Goal: Book appointment/travel/reservation

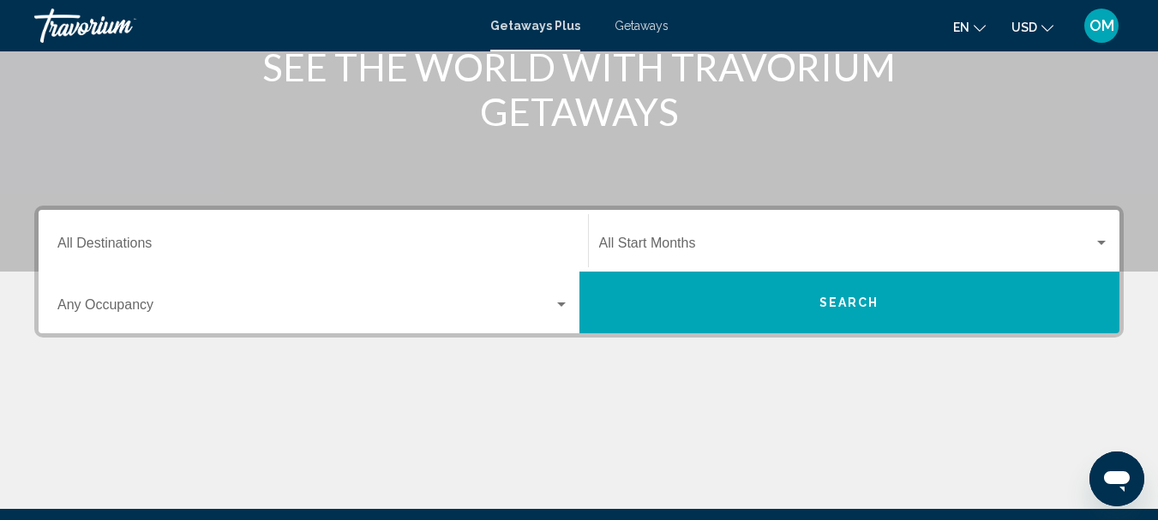
scroll to position [184, 0]
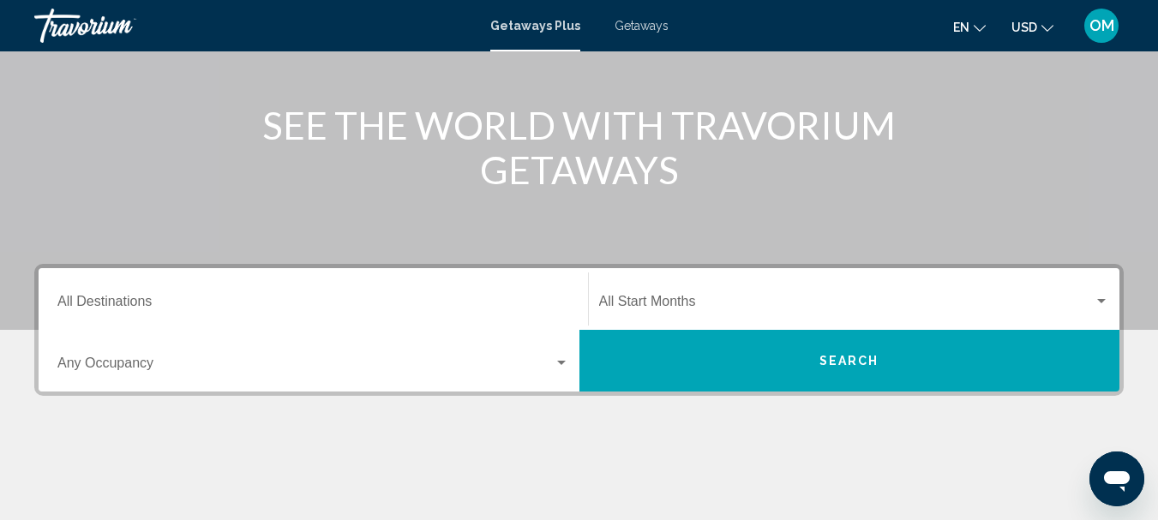
click at [201, 308] on input "Destination All Destinations" at bounding box center [313, 304] width 512 height 15
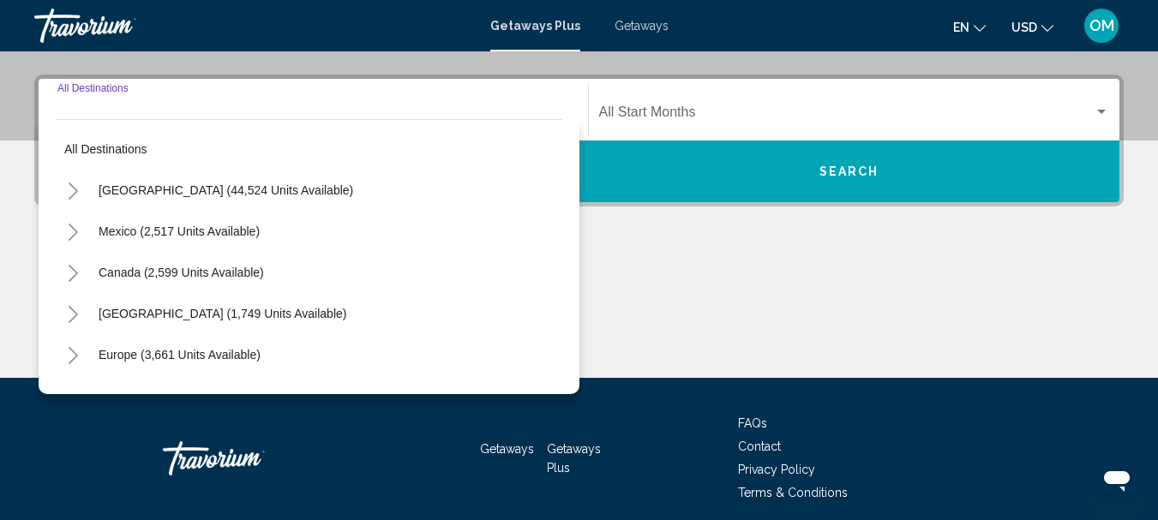
scroll to position [393, 0]
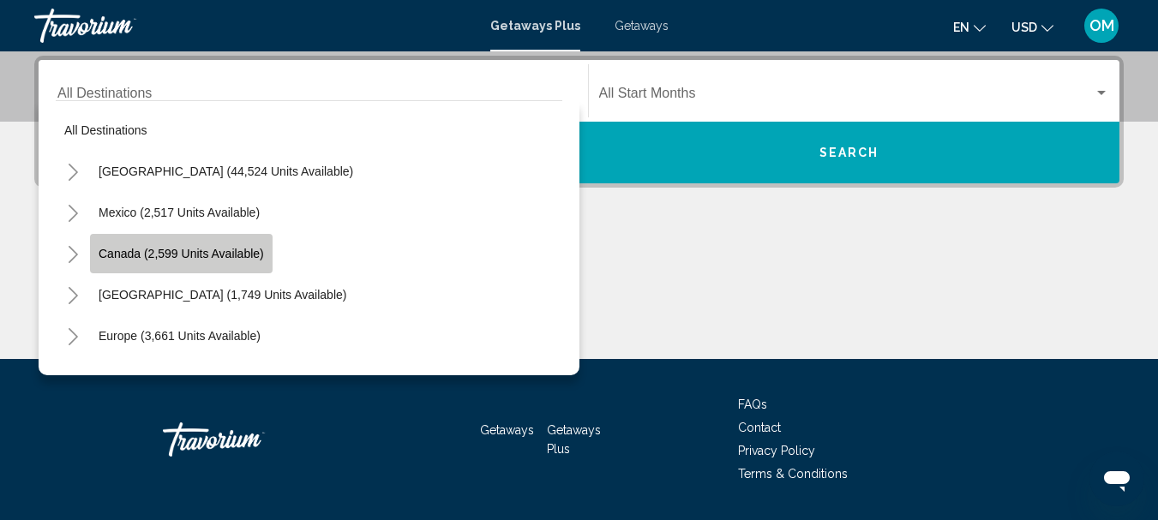
click at [195, 257] on span "Canada (2,599 units available)" at bounding box center [181, 254] width 165 height 14
type input "**********"
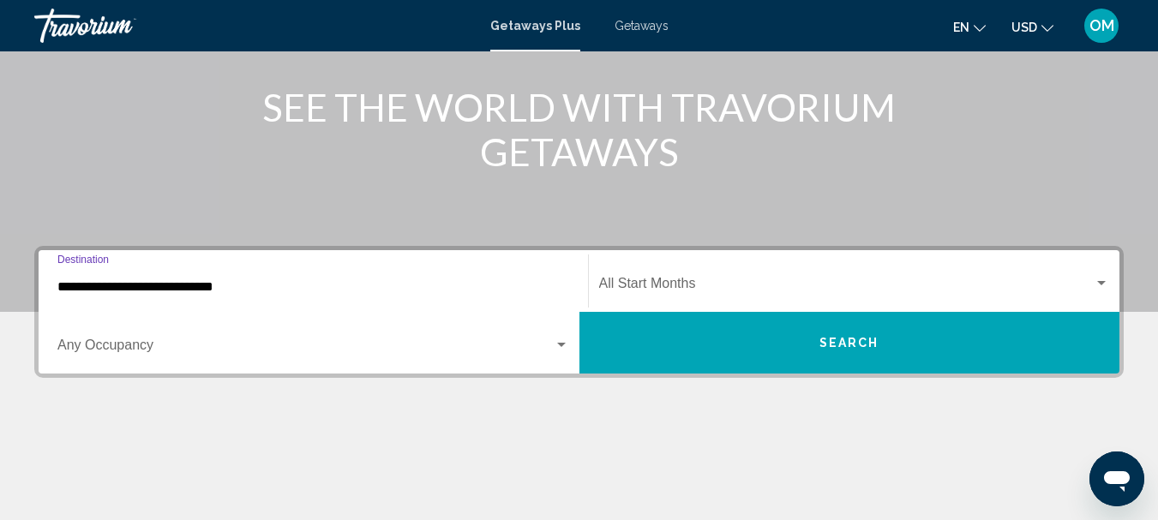
scroll to position [99, 0]
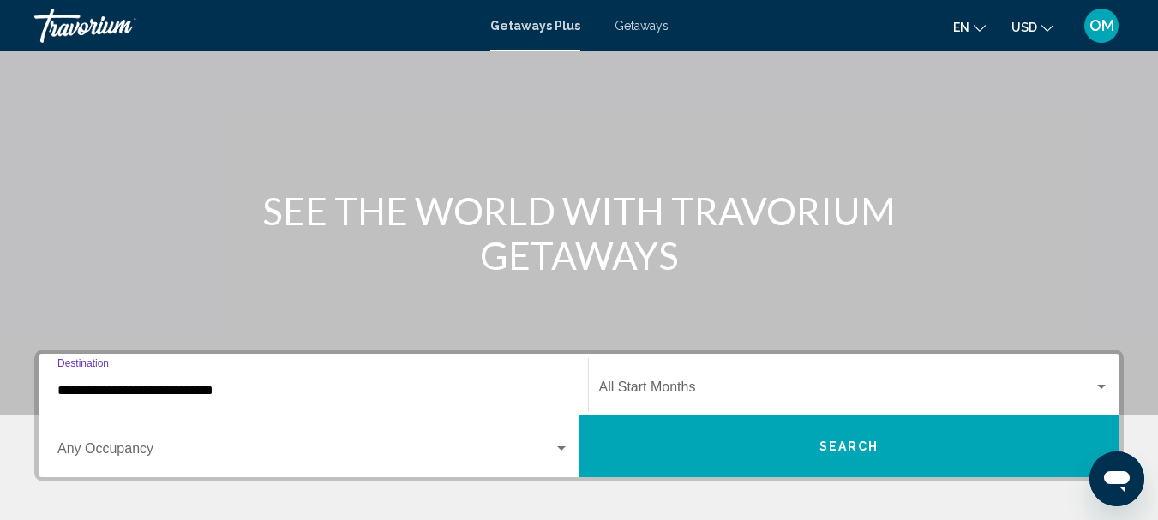
click at [650, 398] on span "Search widget" at bounding box center [846, 390] width 495 height 15
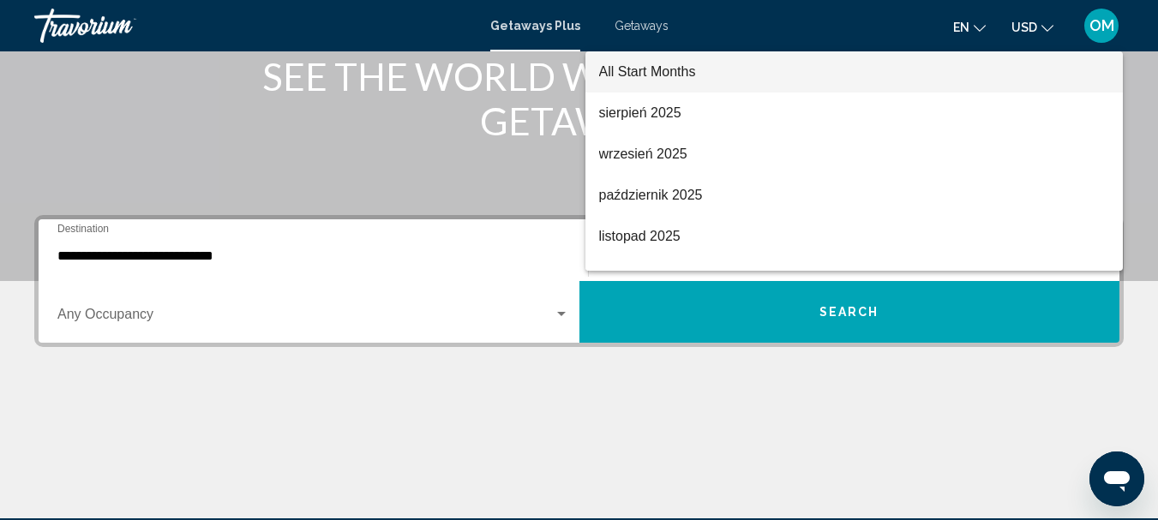
scroll to position [221, 0]
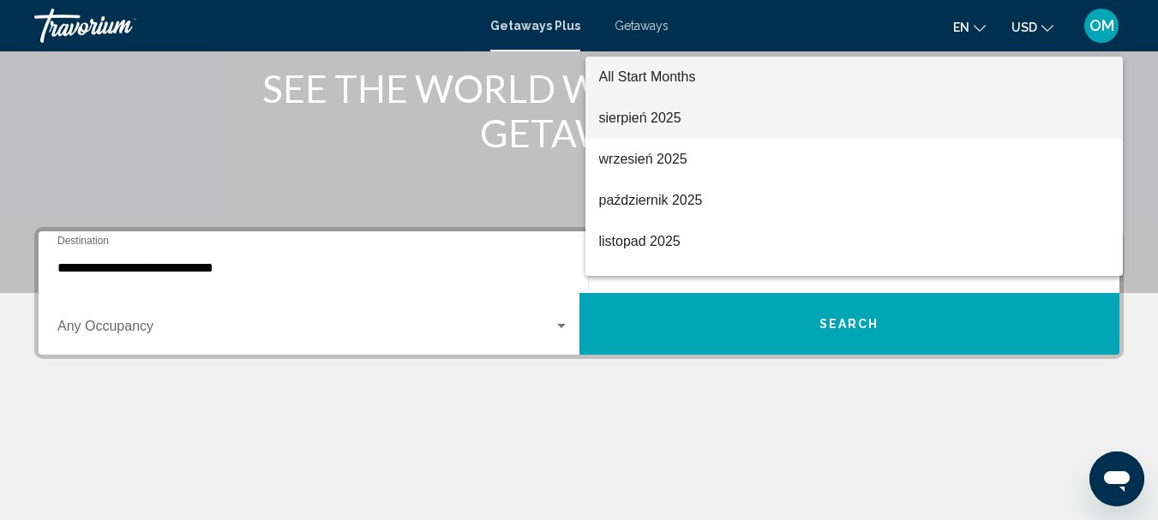
click at [660, 123] on span "sierpień 2025" at bounding box center [854, 118] width 511 height 41
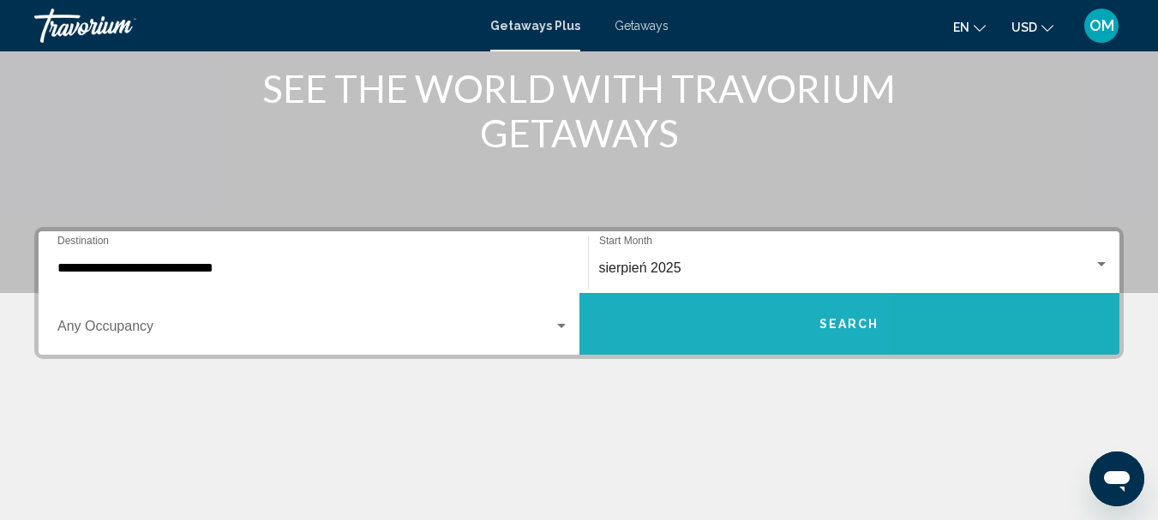
click at [679, 315] on button "Search" at bounding box center [849, 324] width 541 height 62
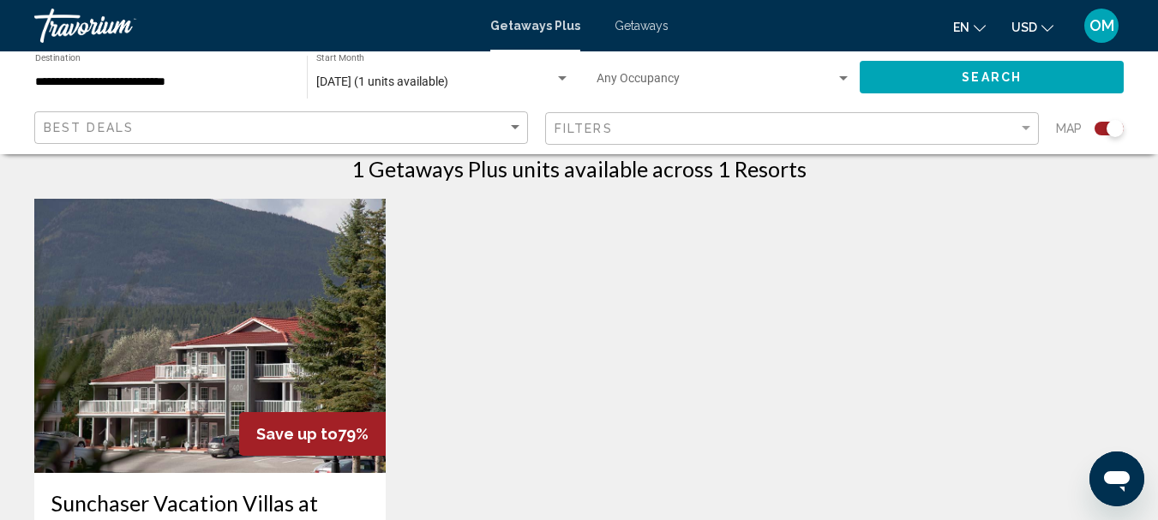
scroll to position [567, 0]
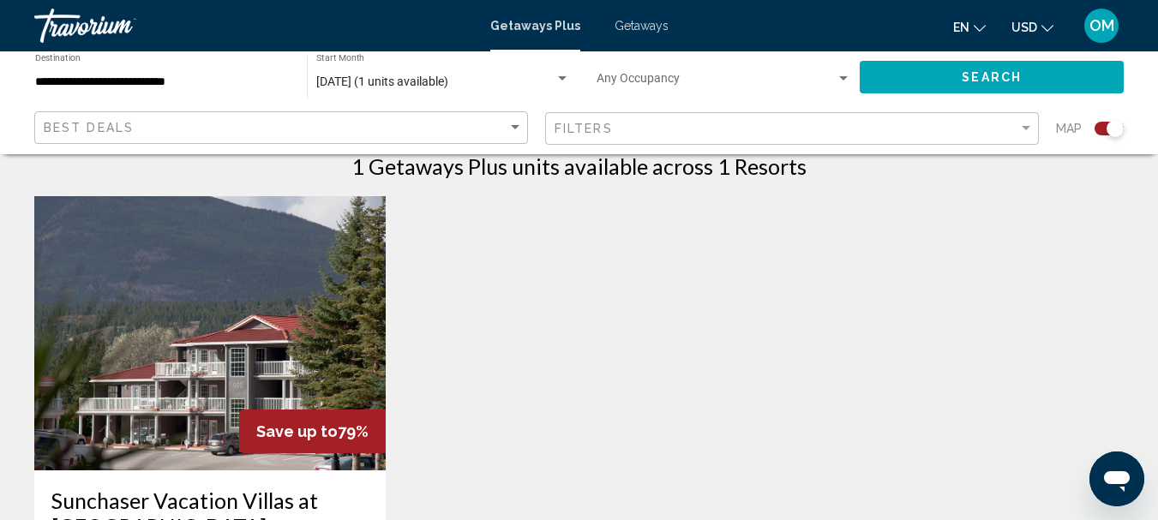
click at [225, 350] on img "Main content" at bounding box center [209, 333] width 351 height 274
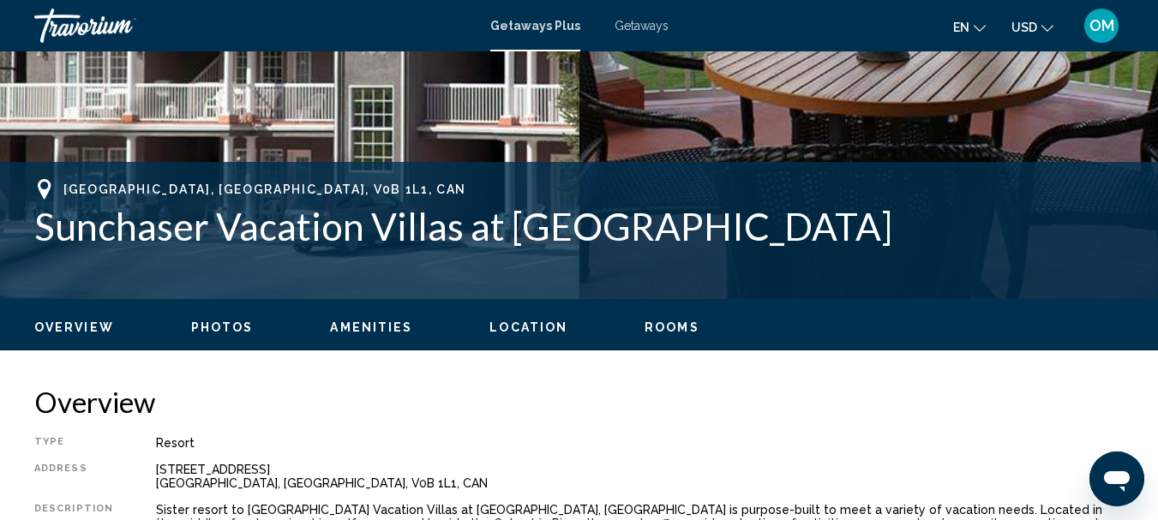
scroll to position [199, 0]
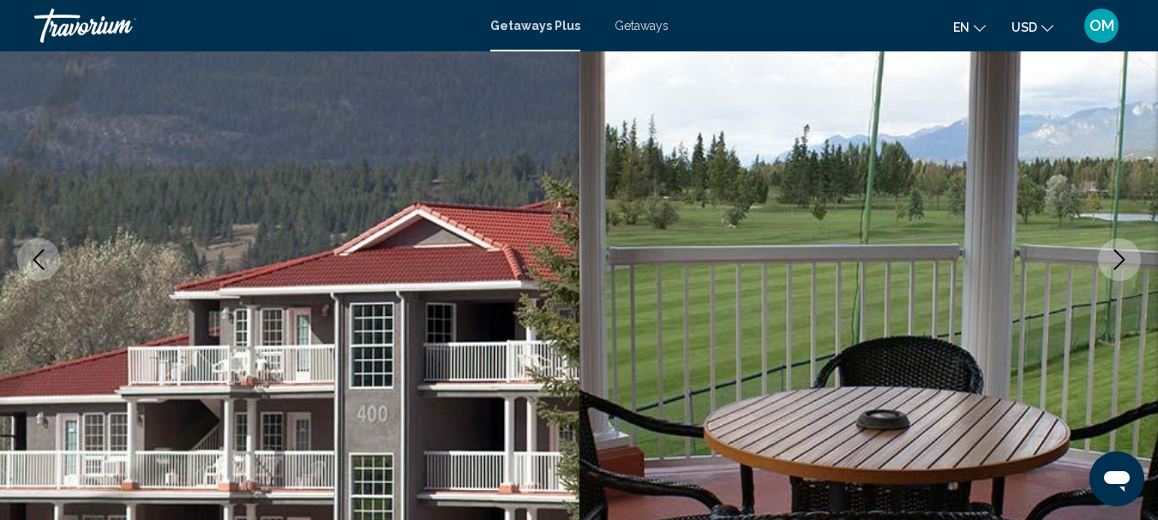
click at [1128, 259] on icon "Next image" at bounding box center [1119, 259] width 21 height 21
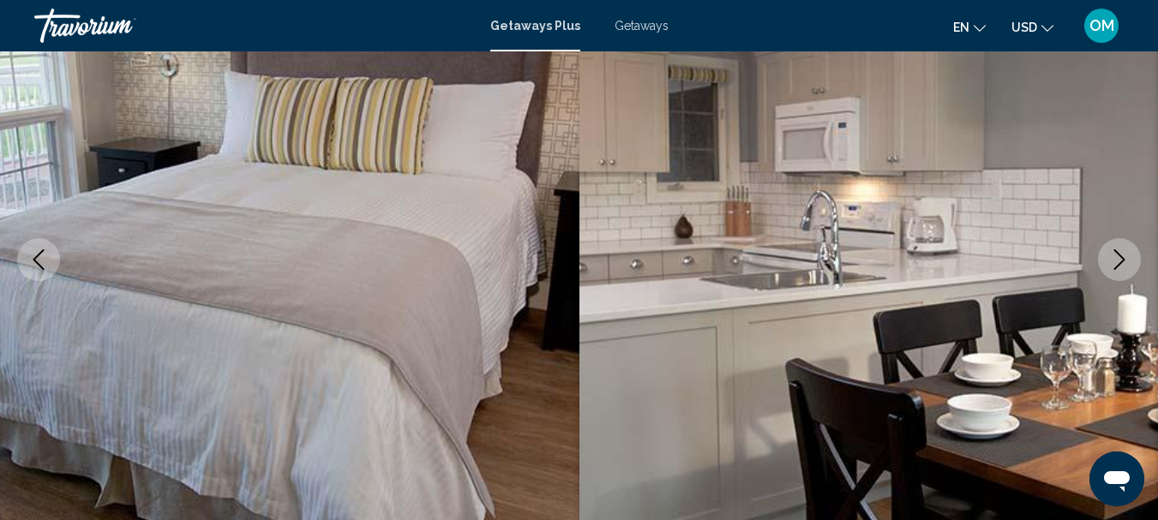
click at [1124, 262] on icon "Next image" at bounding box center [1119, 259] width 21 height 21
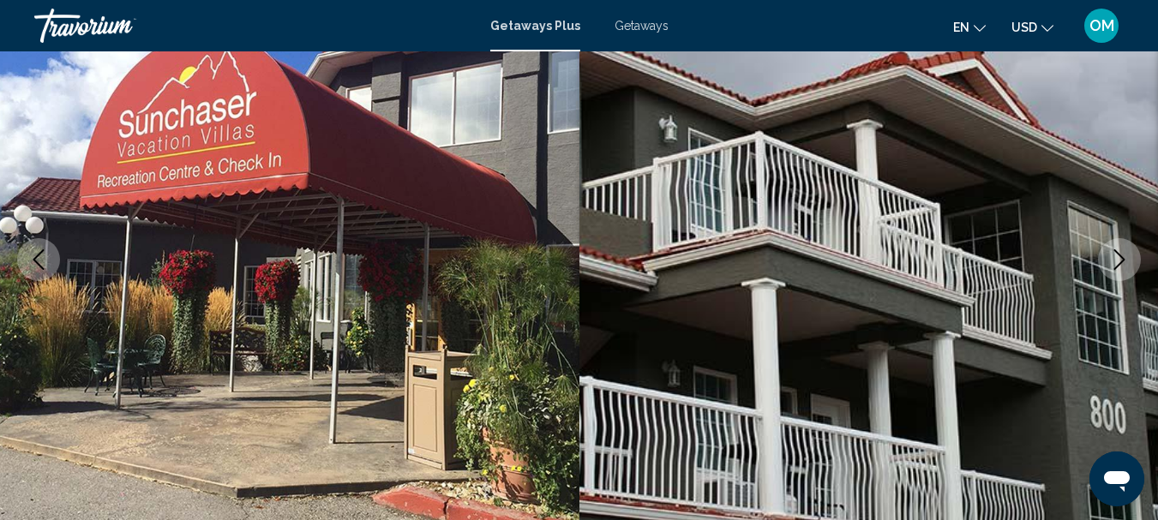
click at [1124, 262] on icon "Next image" at bounding box center [1119, 259] width 21 height 21
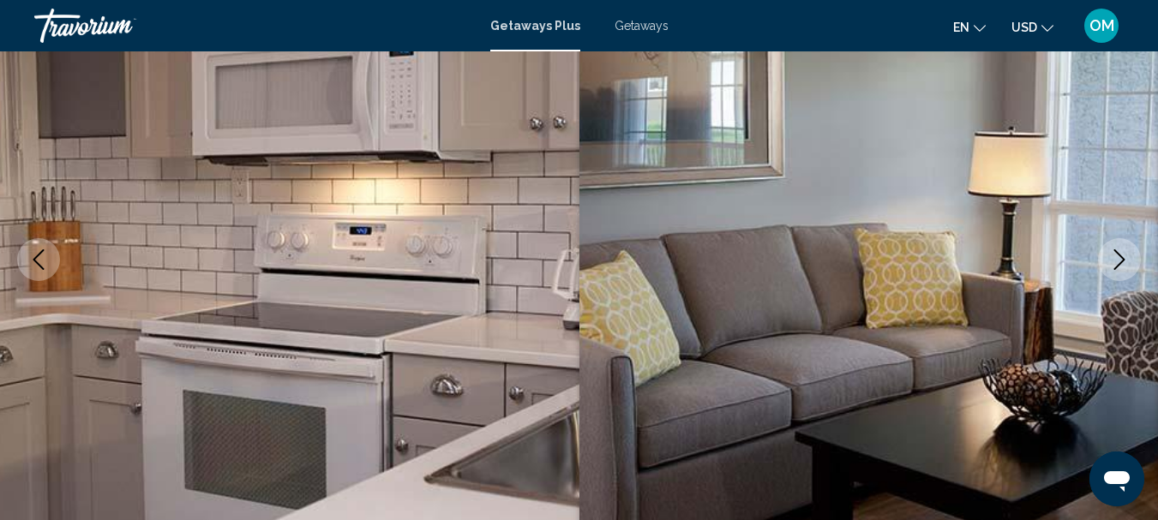
click at [1117, 255] on icon "Next image" at bounding box center [1119, 259] width 21 height 21
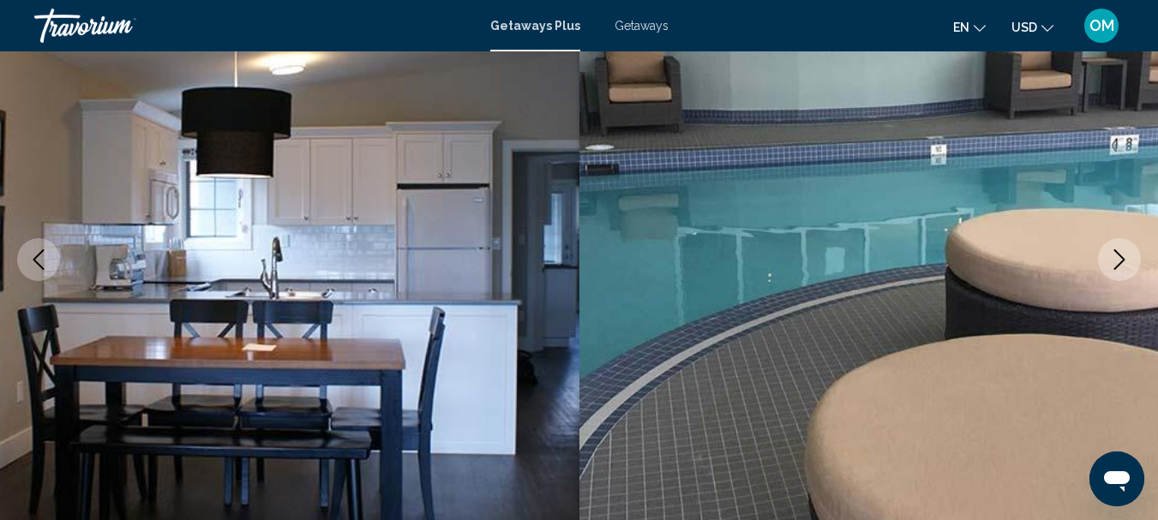
click at [1125, 267] on icon "Next image" at bounding box center [1119, 259] width 21 height 21
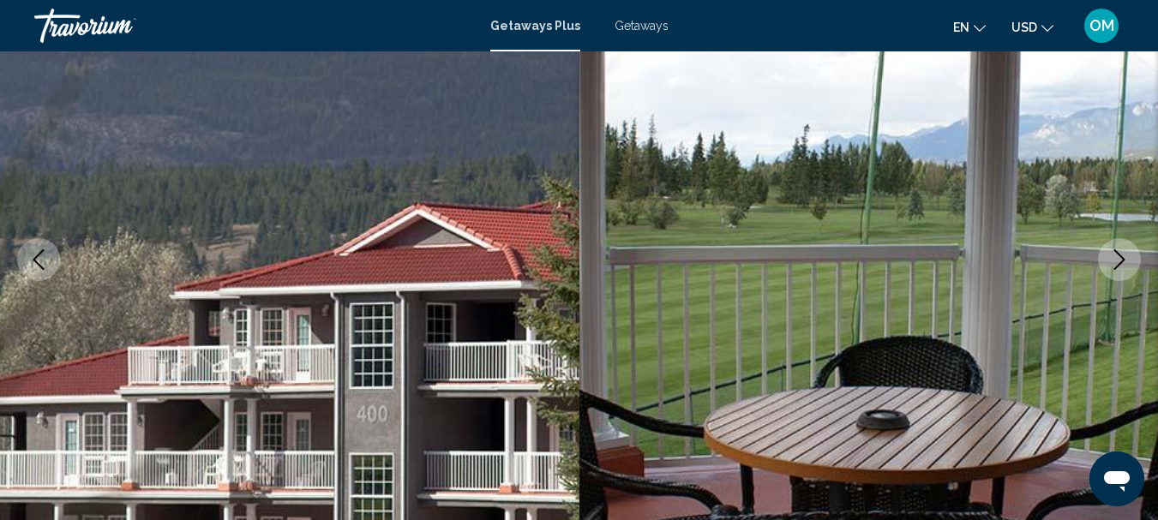
click at [1125, 267] on icon "Next image" at bounding box center [1119, 259] width 21 height 21
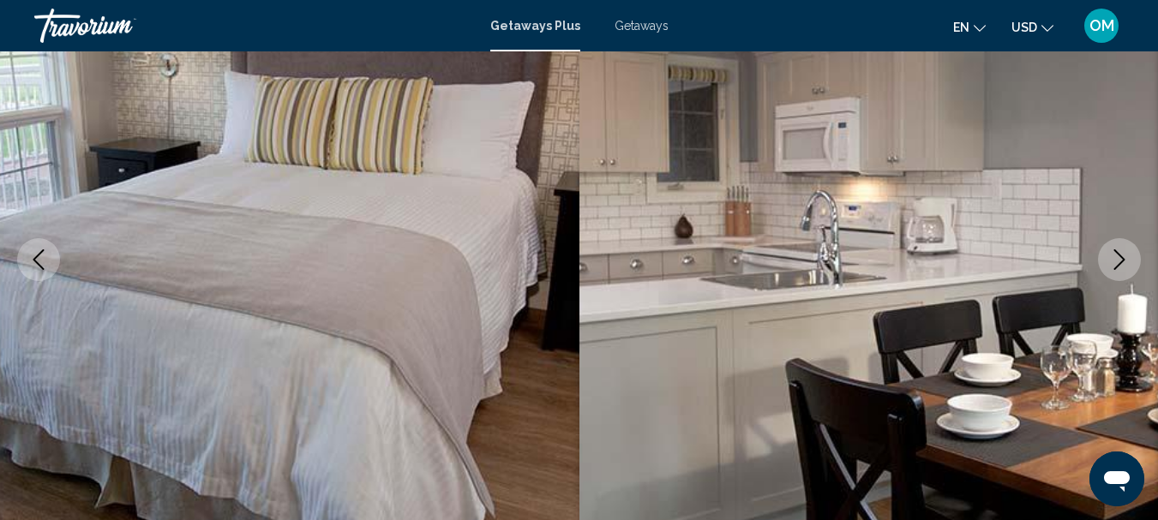
click at [1125, 267] on icon "Next image" at bounding box center [1119, 259] width 21 height 21
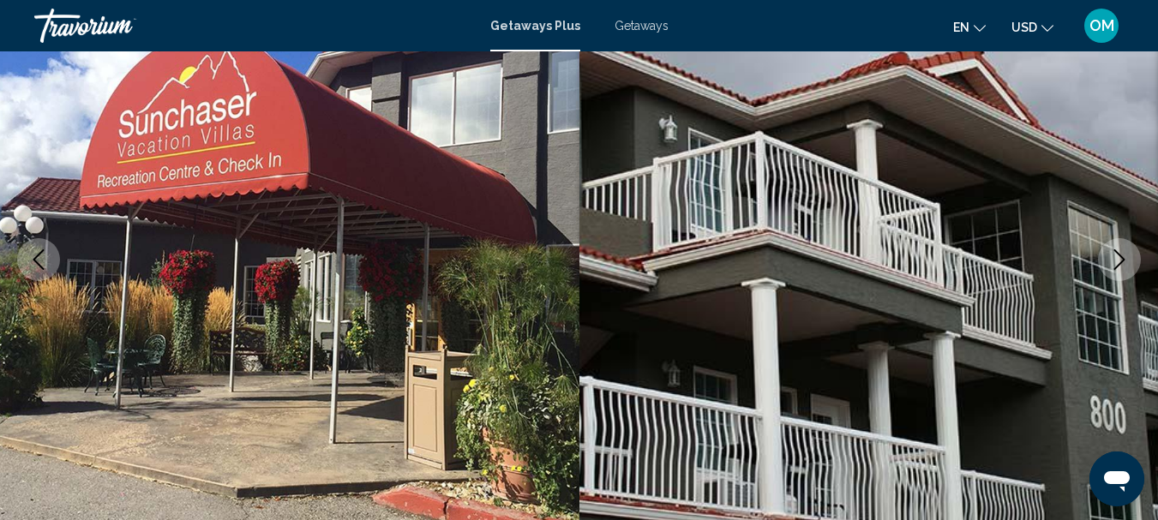
click at [1125, 267] on icon "Next image" at bounding box center [1119, 259] width 21 height 21
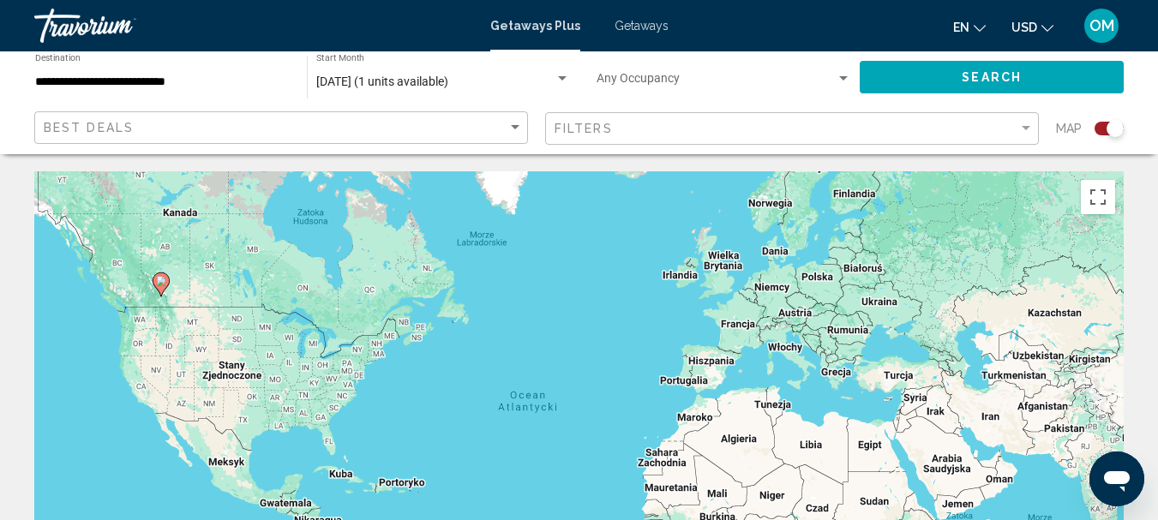
click at [557, 81] on div "Search widget" at bounding box center [562, 79] width 15 height 14
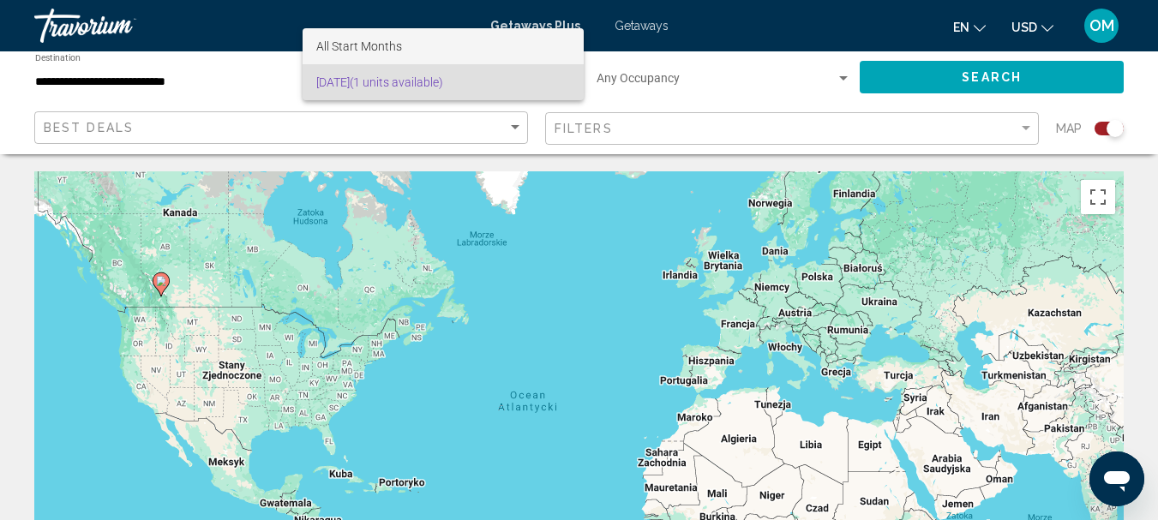
click at [359, 47] on span "All Start Months" at bounding box center [359, 46] width 86 height 14
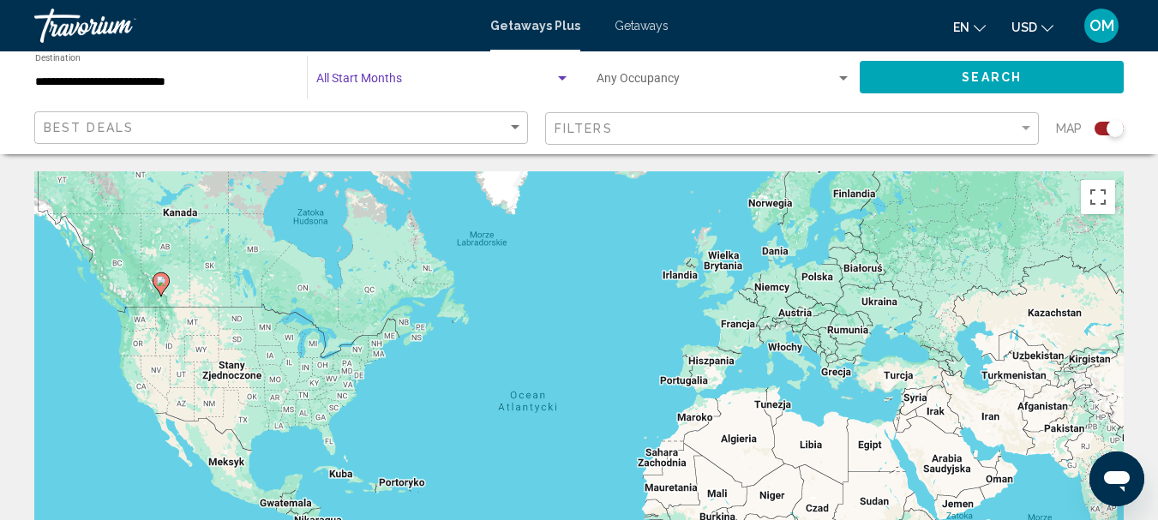
click at [669, 82] on span "Search widget" at bounding box center [716, 82] width 239 height 14
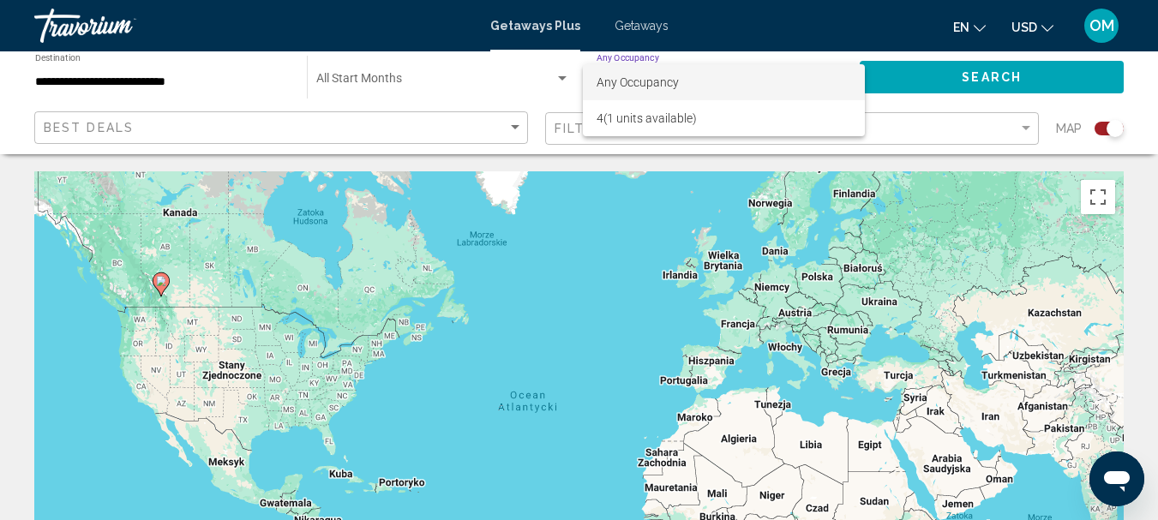
click at [986, 72] on div at bounding box center [579, 260] width 1158 height 520
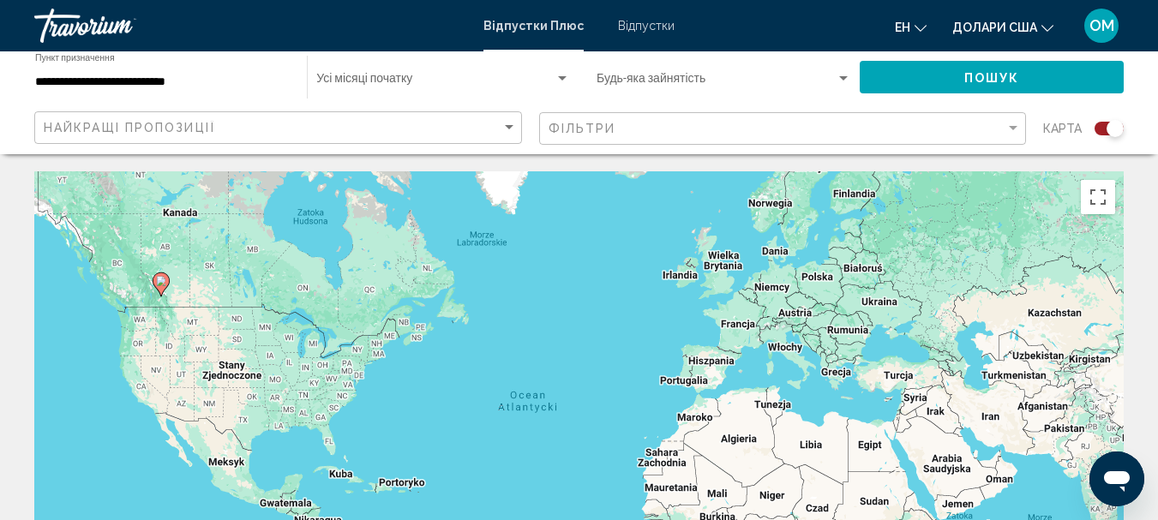
click at [759, 84] on span "Віджет пошуку" at bounding box center [716, 82] width 239 height 14
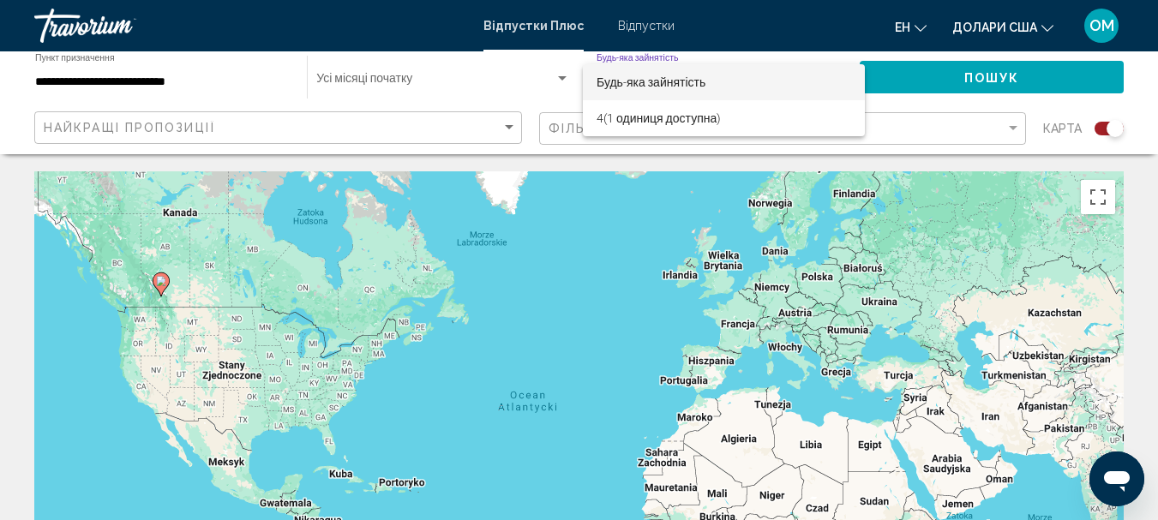
click at [705, 81] on font "Будь-яка зайнятість" at bounding box center [651, 82] width 109 height 14
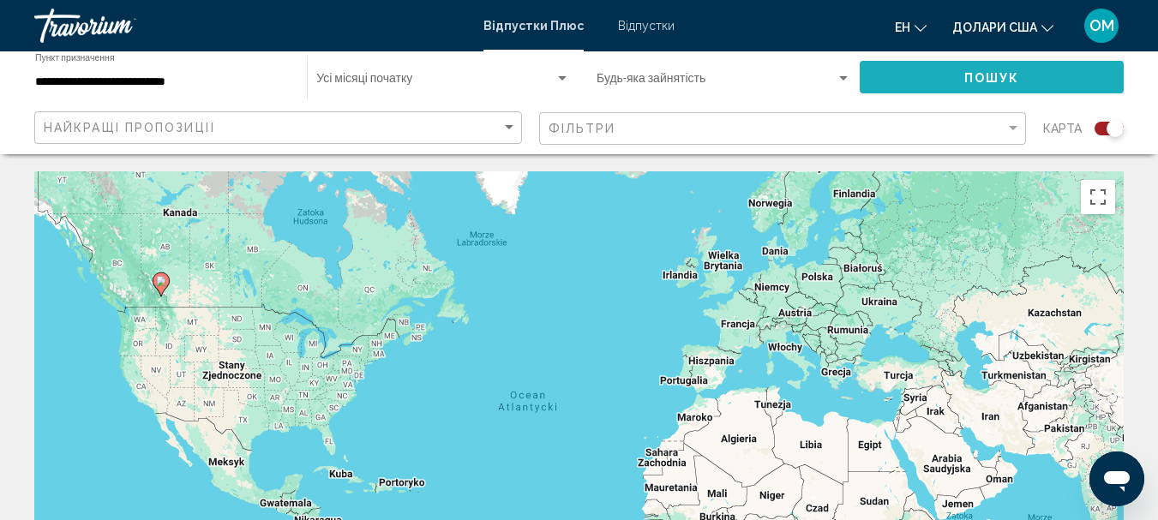
click at [1049, 79] on button "Пошук" at bounding box center [992, 77] width 264 height 33
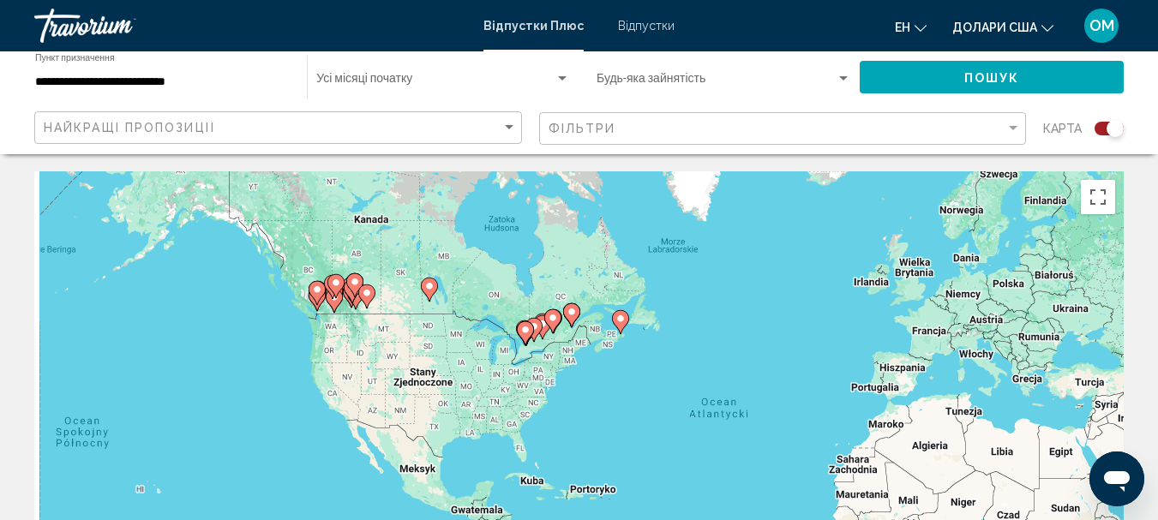
drag, startPoint x: 171, startPoint y: 363, endPoint x: 417, endPoint y: 373, distance: 245.4
click at [417, 373] on div "Aby aktywować przeciąganie za pomocą klawiatury, naciśnij Alt + Enter. Po włącz…" at bounding box center [578, 428] width 1089 height 514
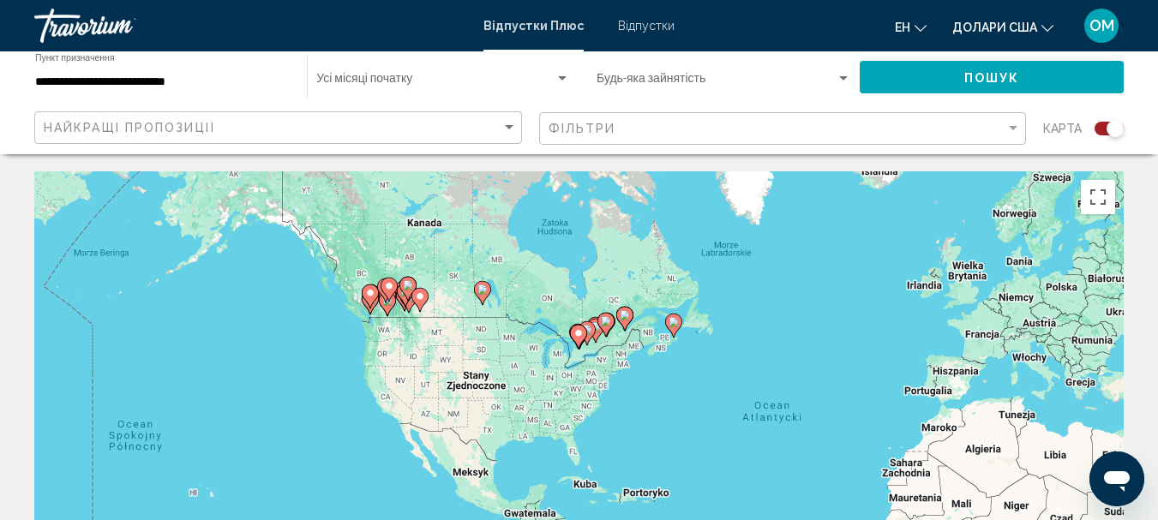
click at [370, 318] on div "Aby aktywować przeciąganie za pomocą klawiatury, naciśnij Alt + Enter. Po włącz…" at bounding box center [578, 428] width 1089 height 514
click at [369, 309] on icon "Основний зміст" at bounding box center [369, 302] width 15 height 22
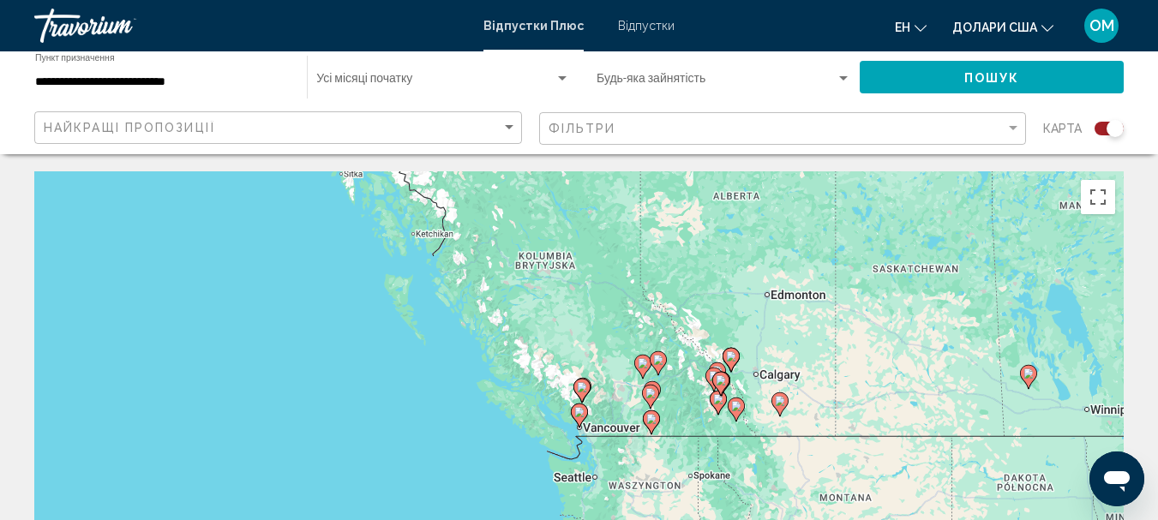
click at [575, 411] on image "Основний зміст" at bounding box center [579, 412] width 10 height 10
type input "**********"
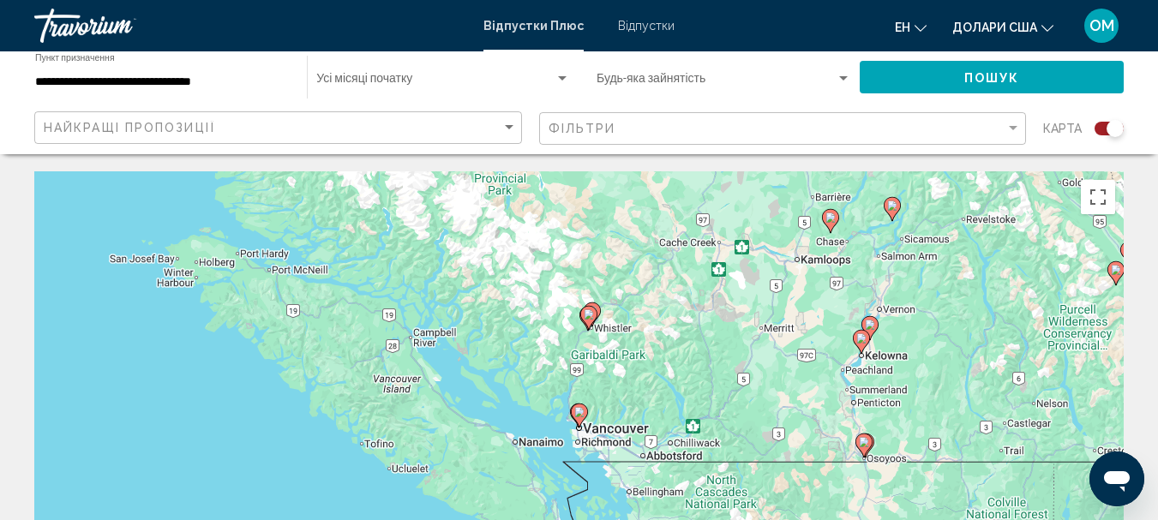
click at [582, 426] on gmp-advanced-marker "Основний зміст" at bounding box center [579, 416] width 17 height 26
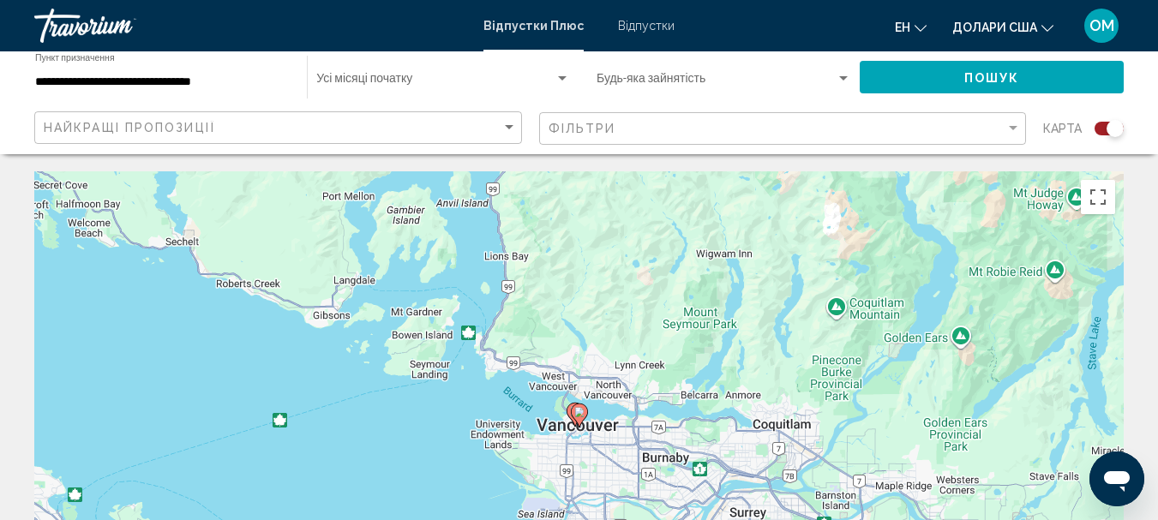
click at [578, 414] on image "Основний зміст" at bounding box center [579, 412] width 10 height 10
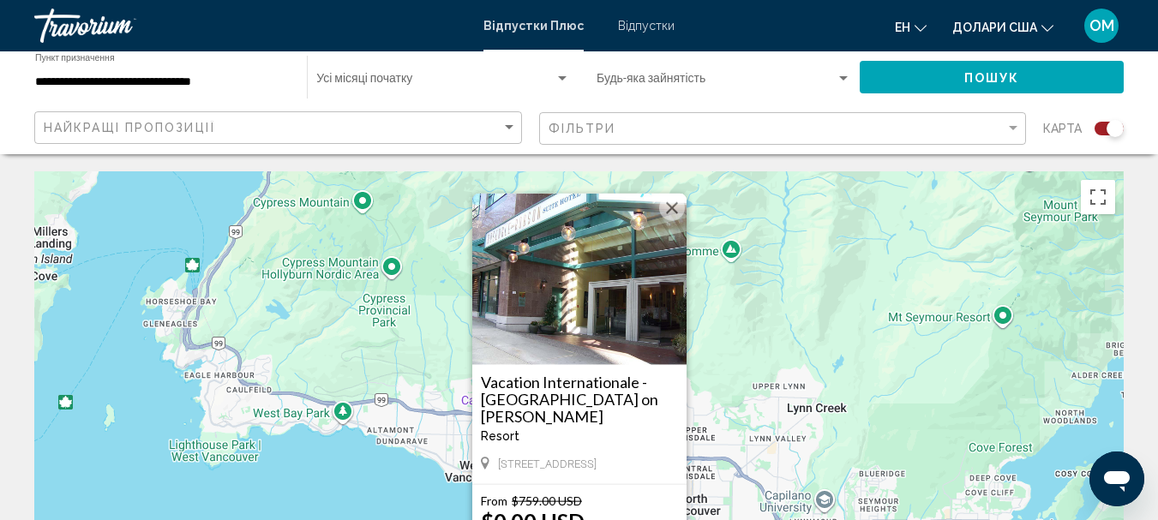
scroll to position [86, 0]
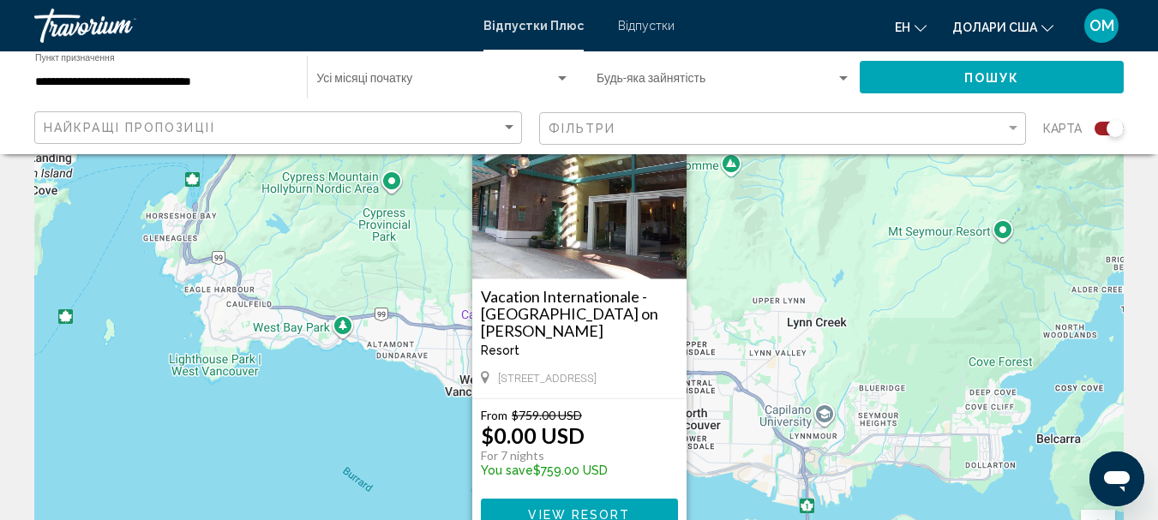
click at [436, 453] on div "Aby aktywować przeciąganie za pomocą klawiatury, naciśnij Alt + Enter. Po włącz…" at bounding box center [578, 343] width 1089 height 514
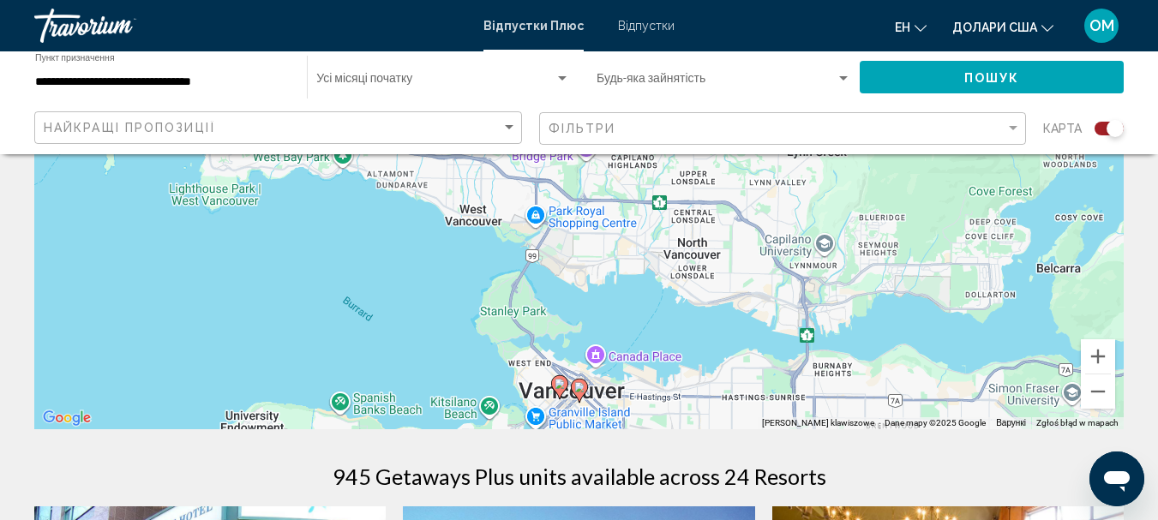
scroll to position [257, 0]
click at [578, 387] on image "Основний зміст" at bounding box center [579, 386] width 10 height 10
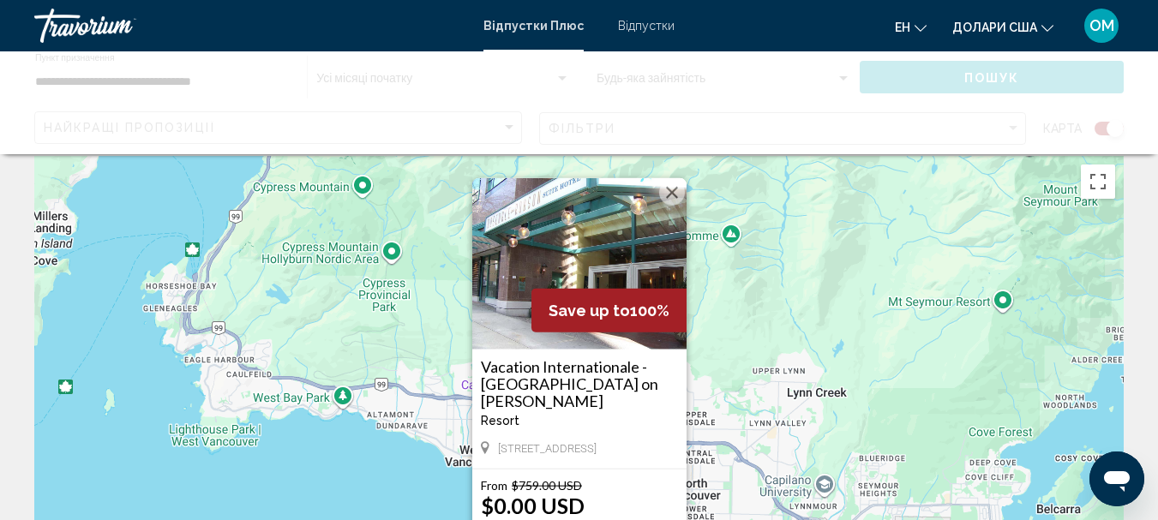
scroll to position [0, 0]
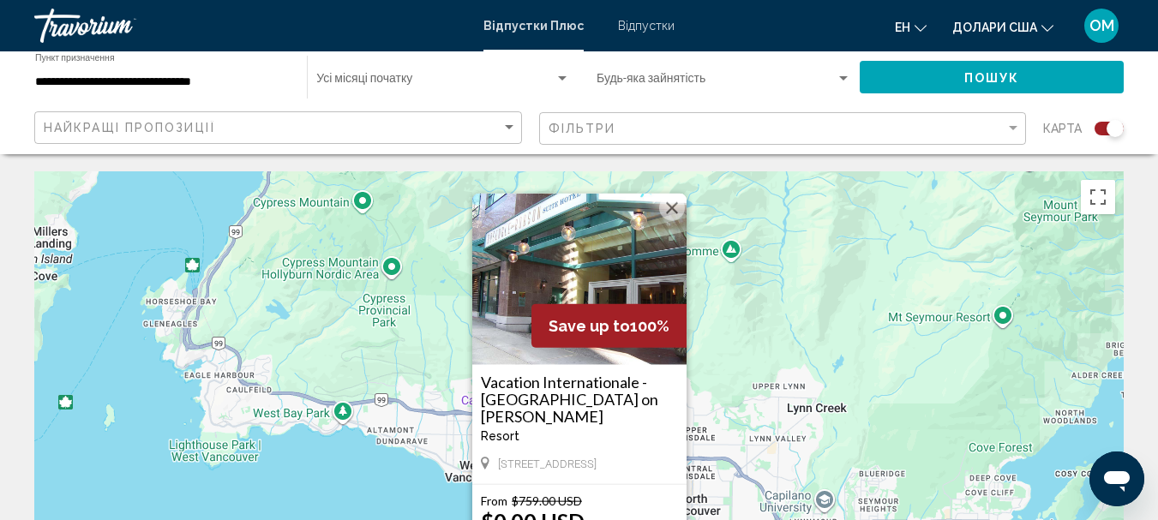
click at [345, 478] on div "Aby aktywować przeciąganie za pomocą klawiatury, naciśnij Alt + Enter. Po włącz…" at bounding box center [578, 428] width 1089 height 514
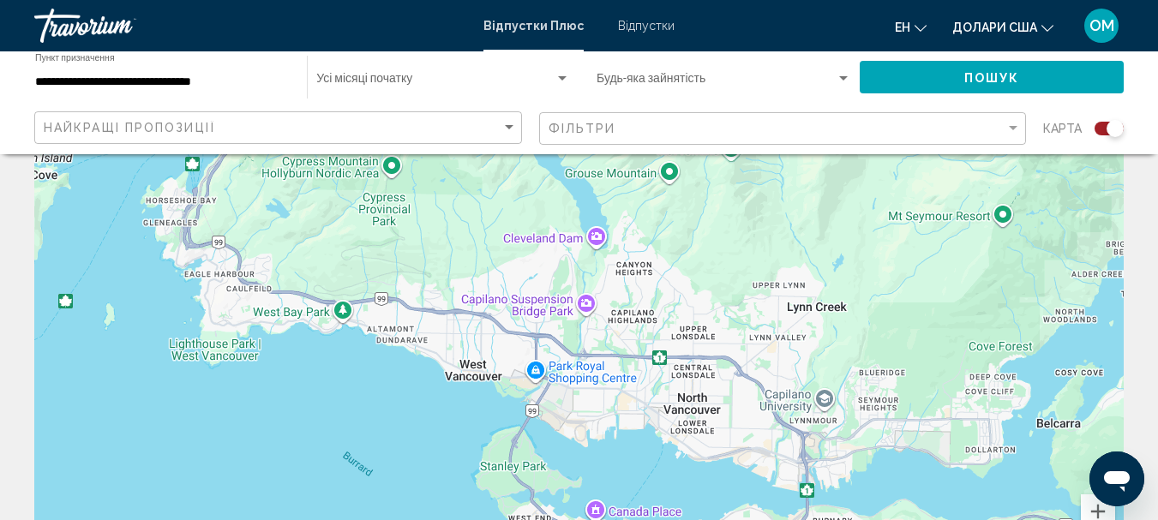
scroll to position [171, 0]
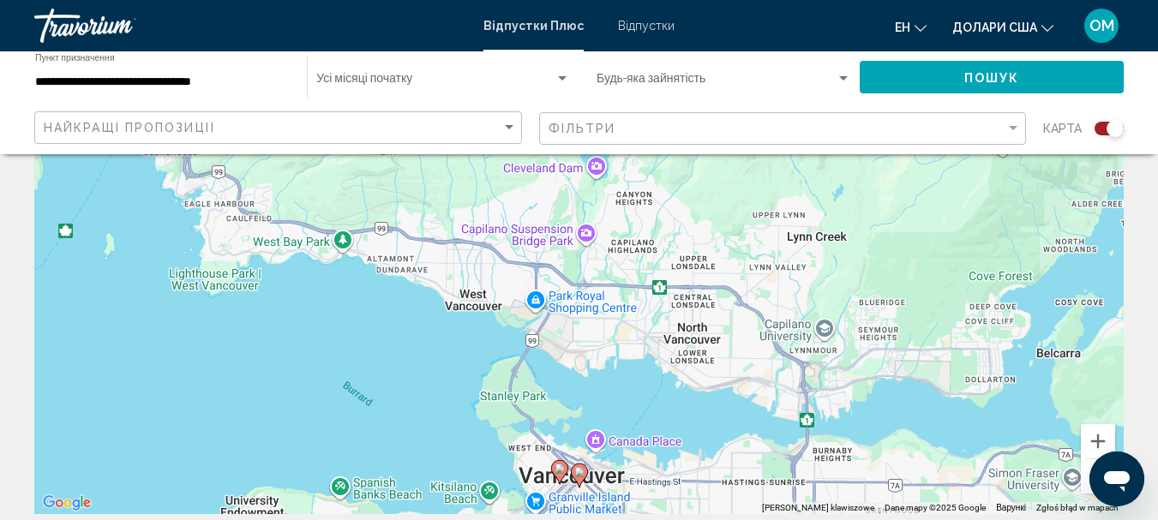
click at [559, 468] on image "Основний зміст" at bounding box center [560, 469] width 10 height 10
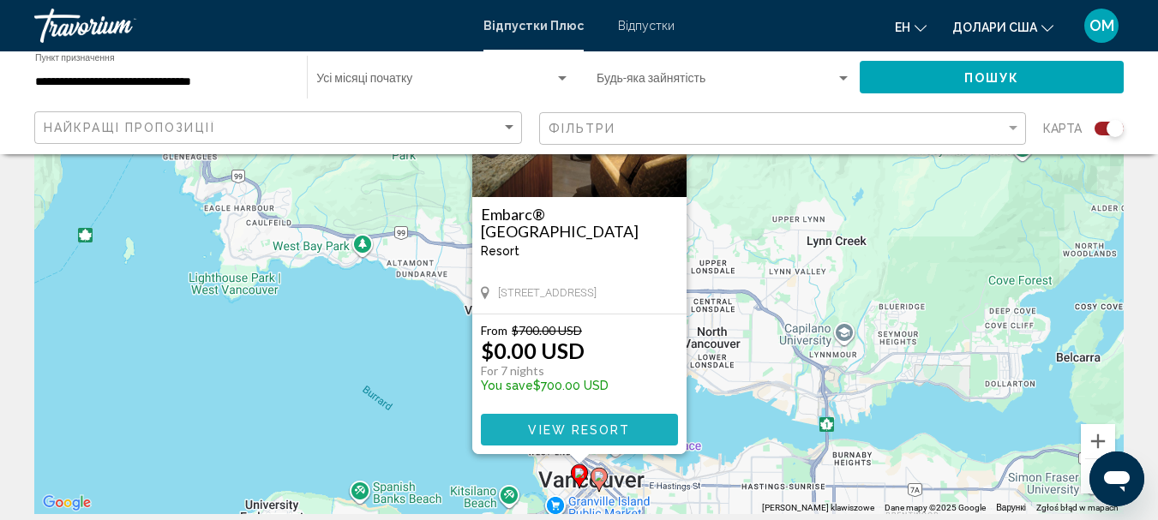
click at [593, 431] on span "View Resort" at bounding box center [579, 430] width 102 height 14
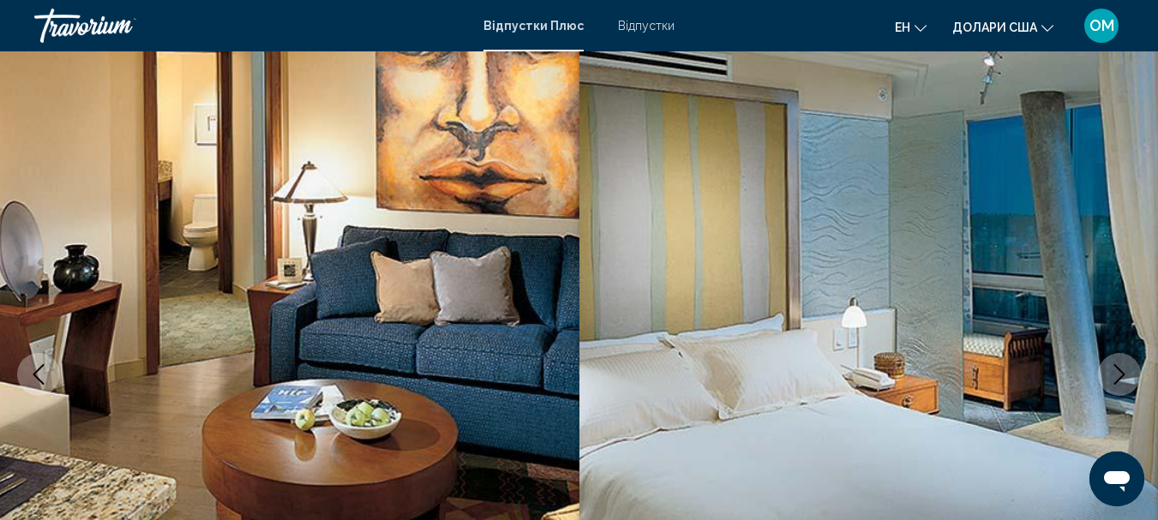
scroll to position [171, 0]
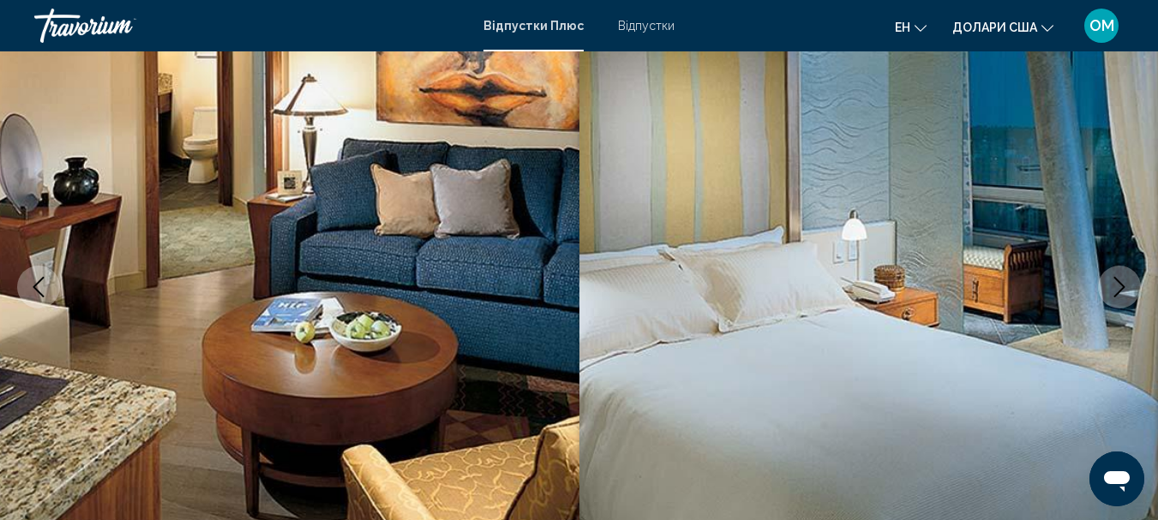
click at [1122, 290] on icon "Next image" at bounding box center [1119, 287] width 11 height 21
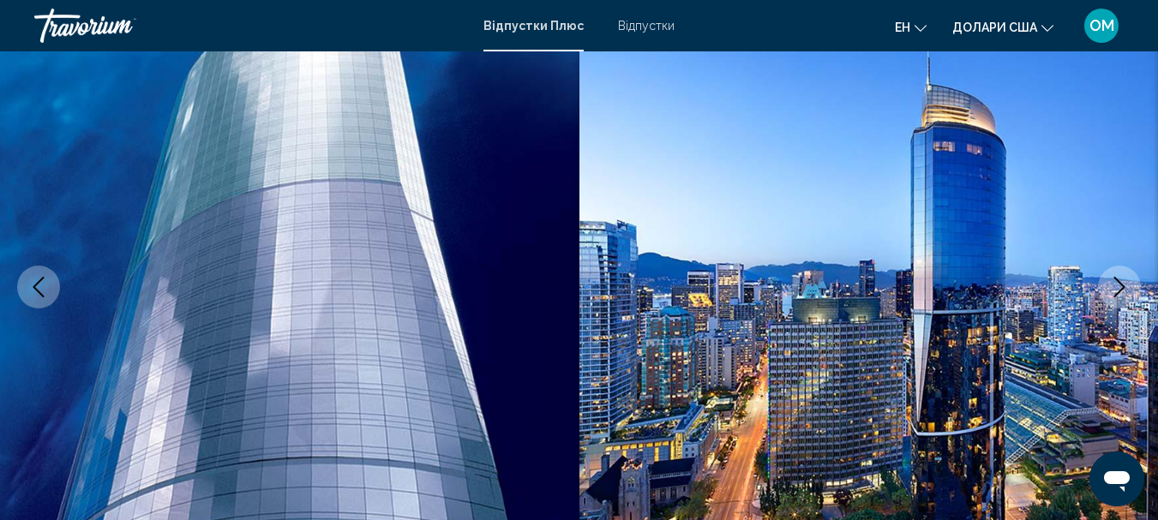
click at [1114, 285] on icon "Next image" at bounding box center [1119, 287] width 21 height 21
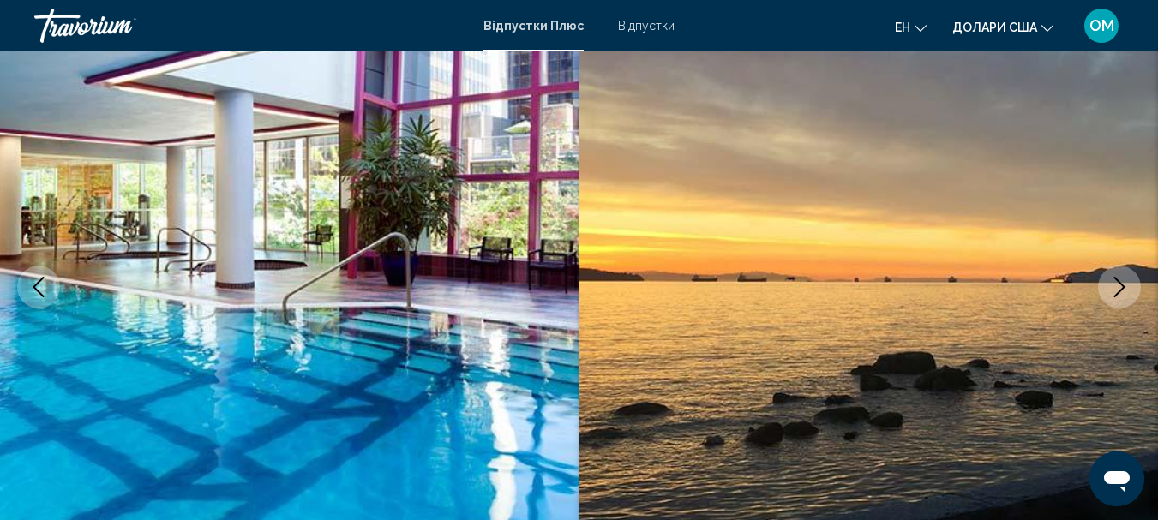
click at [1117, 291] on icon "Next image" at bounding box center [1119, 287] width 21 height 21
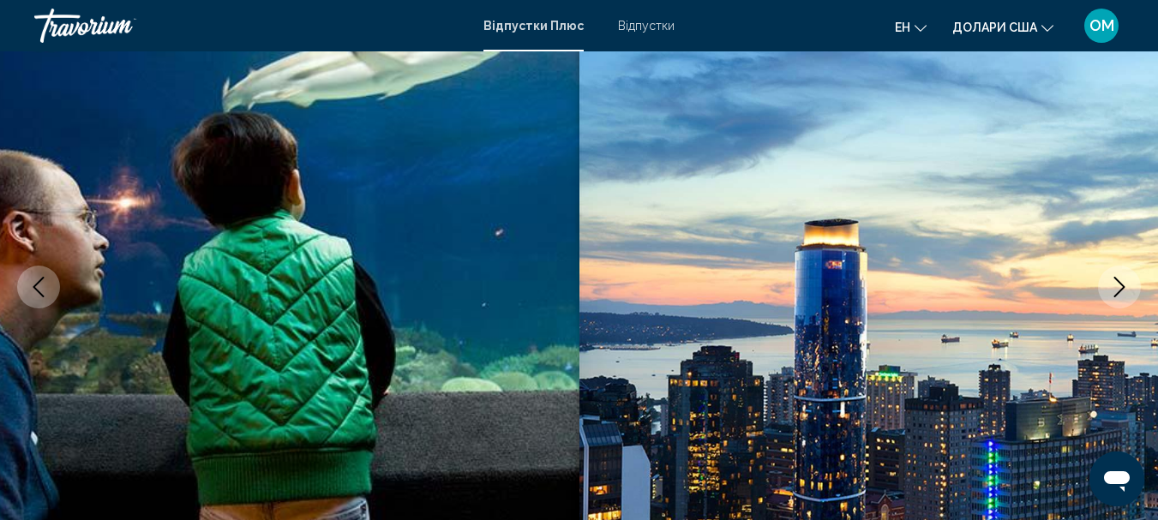
click at [1117, 290] on icon "Next image" at bounding box center [1119, 287] width 21 height 21
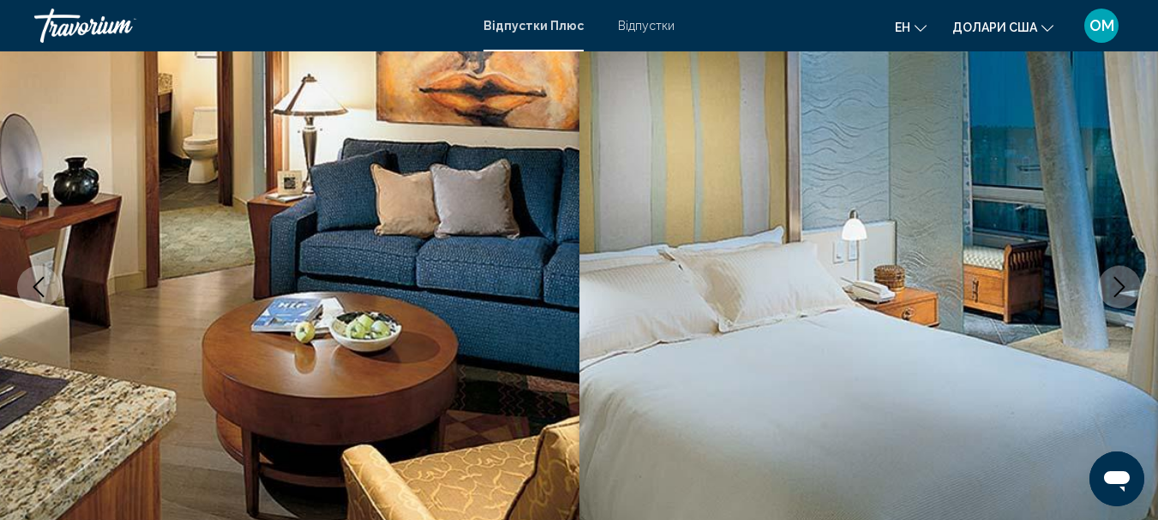
click at [1122, 293] on icon "Next image" at bounding box center [1119, 287] width 21 height 21
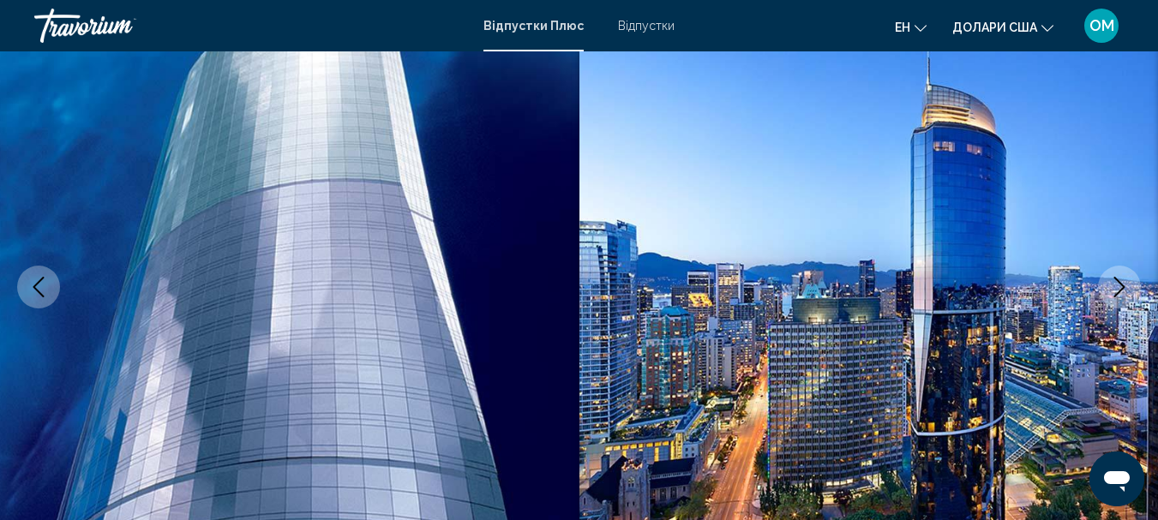
click at [1122, 295] on icon "Next image" at bounding box center [1119, 287] width 21 height 21
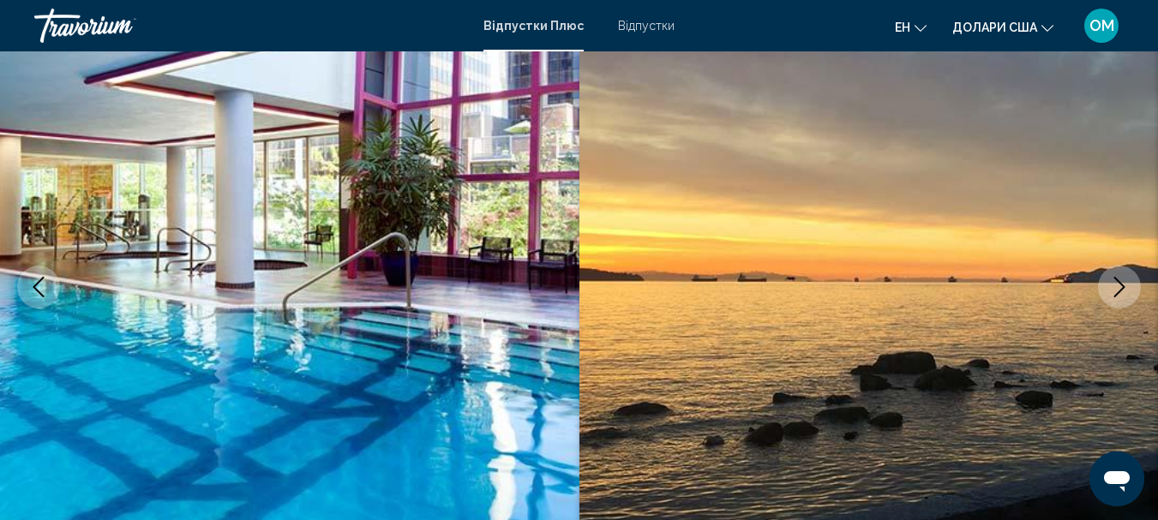
click at [1122, 296] on icon "Next image" at bounding box center [1119, 287] width 21 height 21
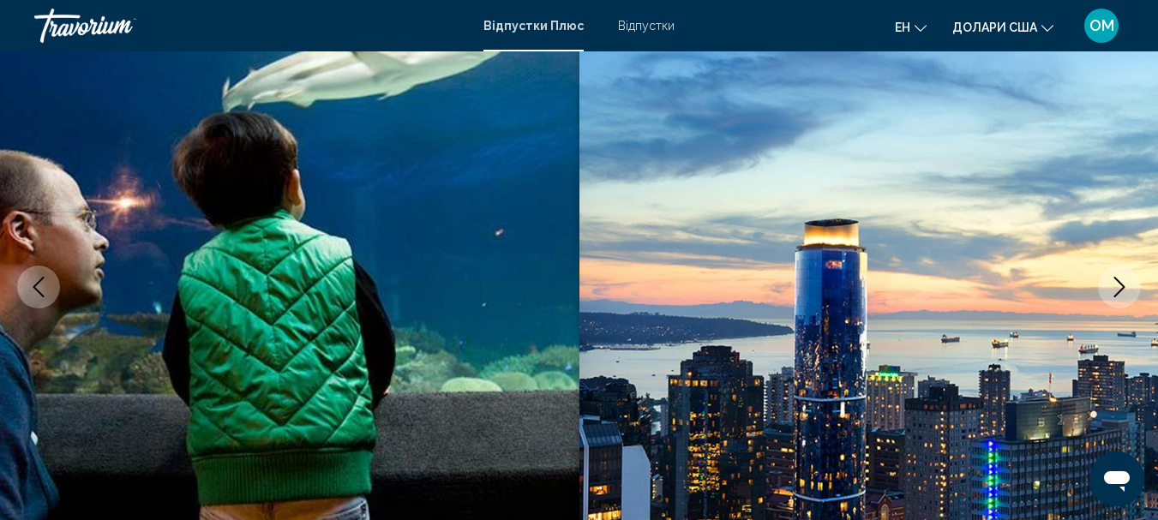
click at [1119, 291] on icon "Next image" at bounding box center [1119, 287] width 11 height 21
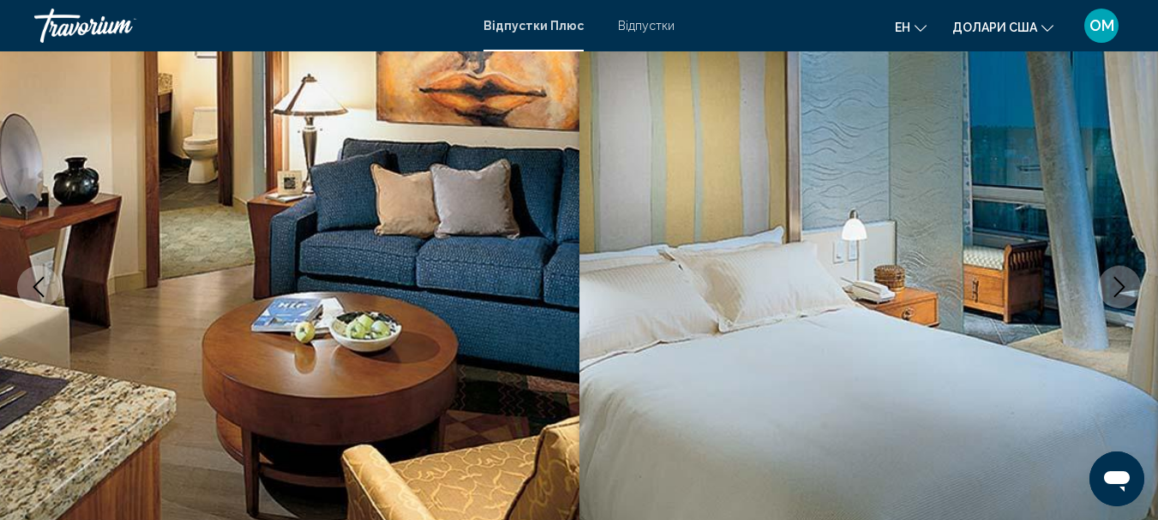
click at [1115, 293] on icon "Next image" at bounding box center [1119, 287] width 21 height 21
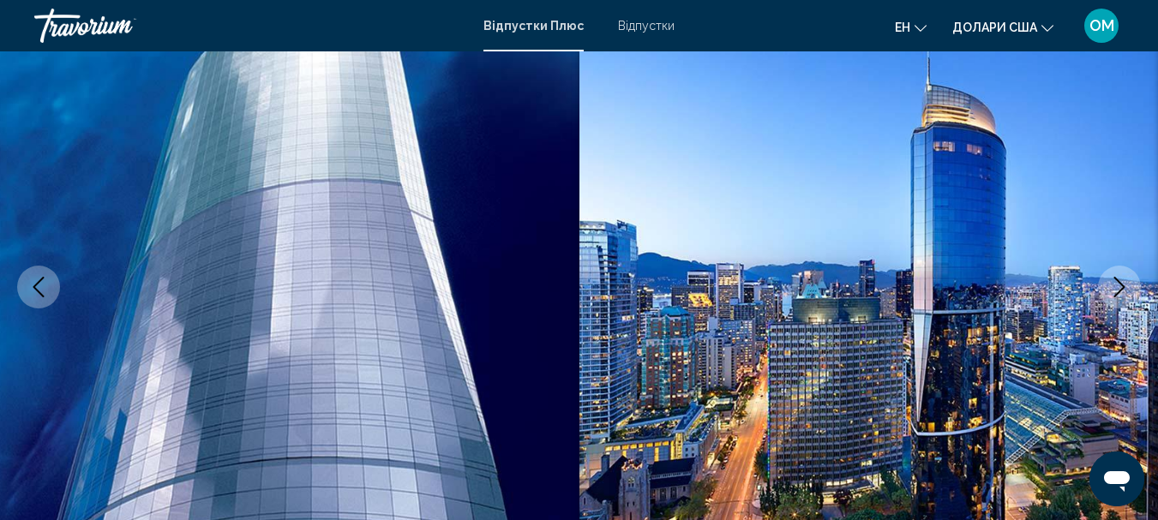
click at [1114, 296] on icon "Next image" at bounding box center [1119, 287] width 21 height 21
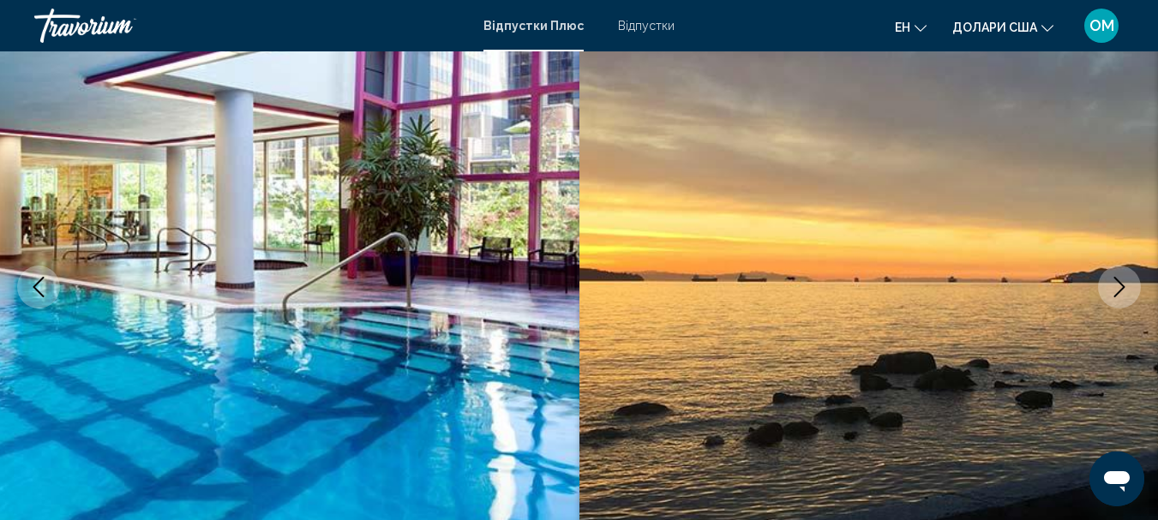
click at [1114, 297] on button "Next image" at bounding box center [1119, 287] width 43 height 43
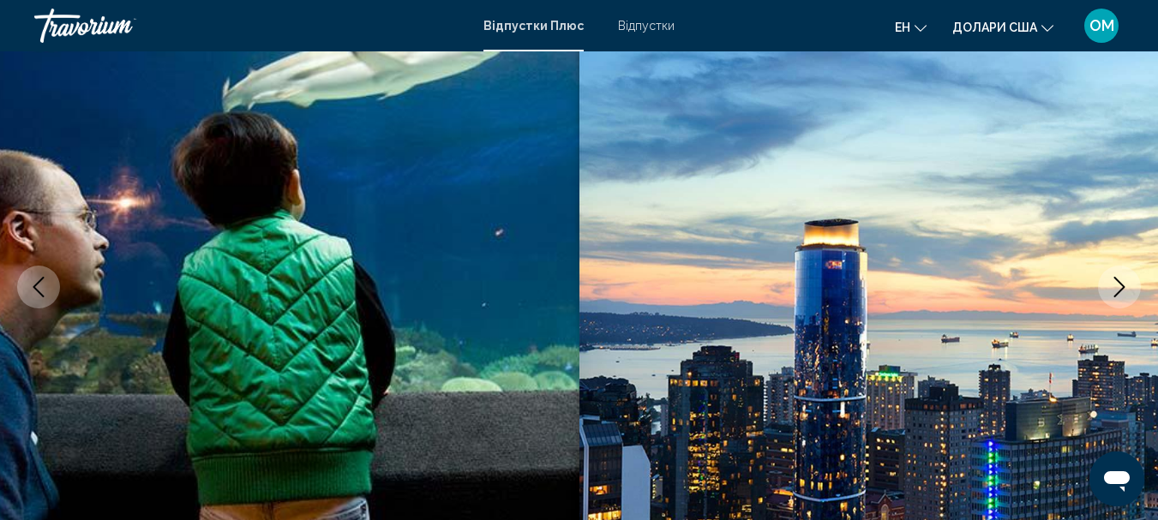
click at [1114, 297] on button "Next image" at bounding box center [1119, 287] width 43 height 43
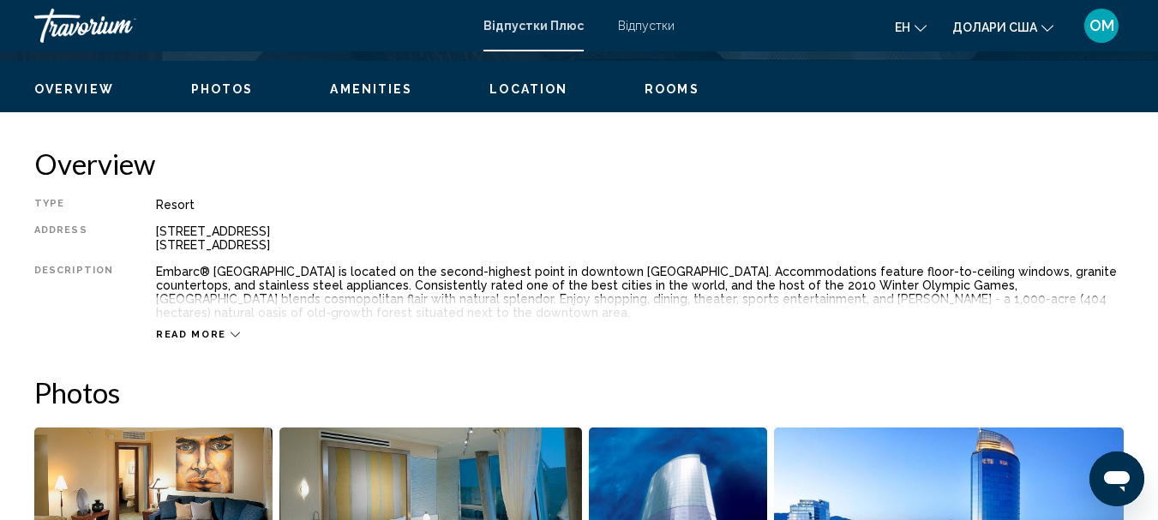
scroll to position [857, 0]
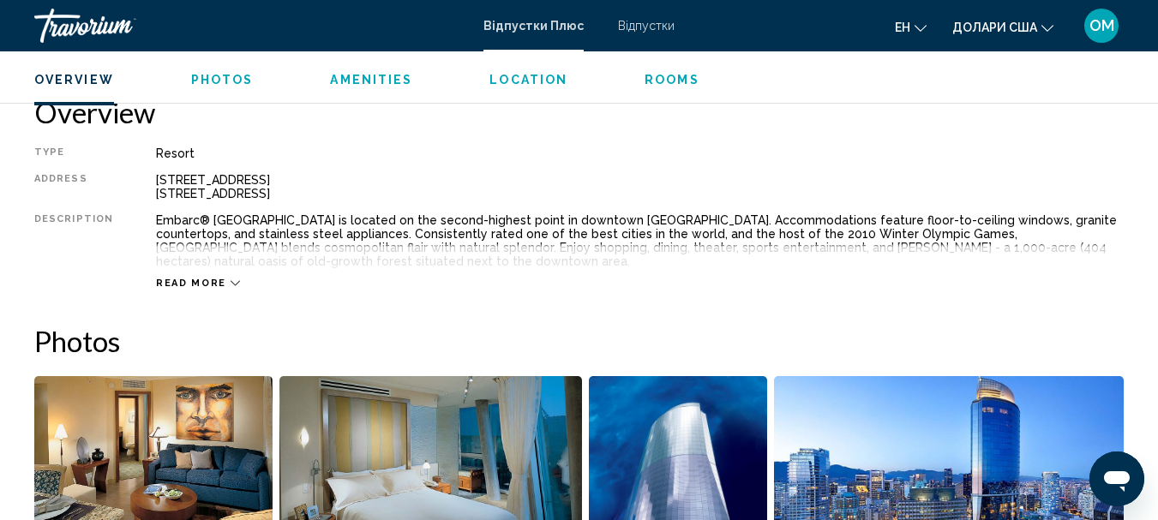
click at [195, 285] on span "Read more" at bounding box center [191, 283] width 70 height 11
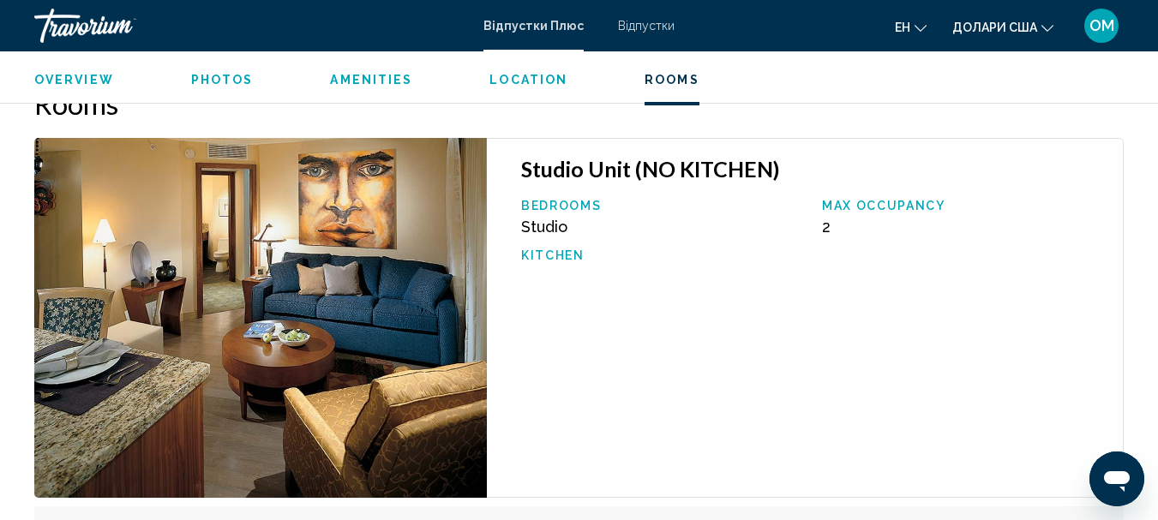
scroll to position [3000, 0]
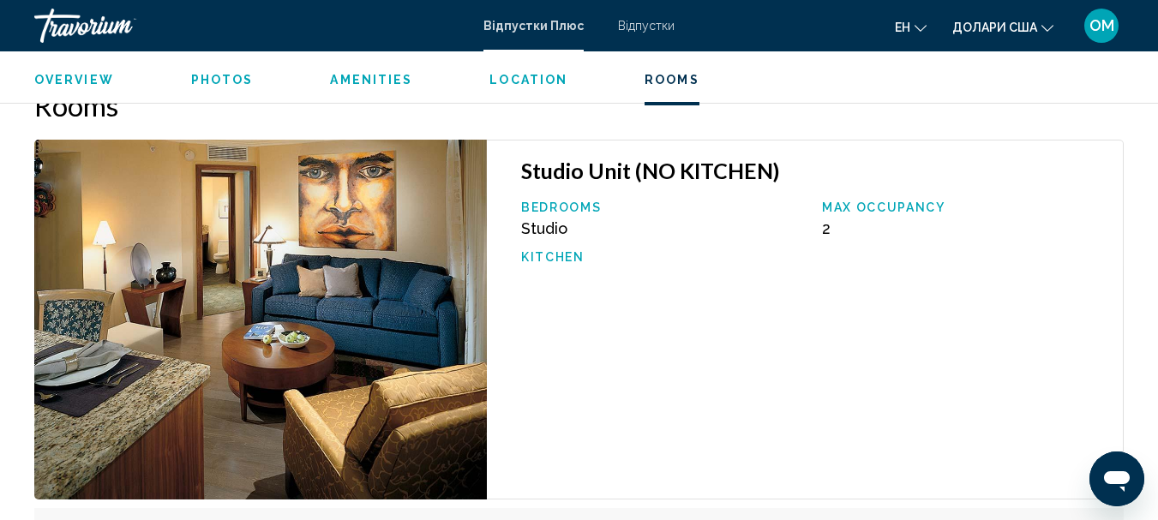
click at [563, 250] on p "Kitchen" at bounding box center [663, 257] width 284 height 14
click at [914, 201] on p "Max Occupancy" at bounding box center [964, 208] width 284 height 14
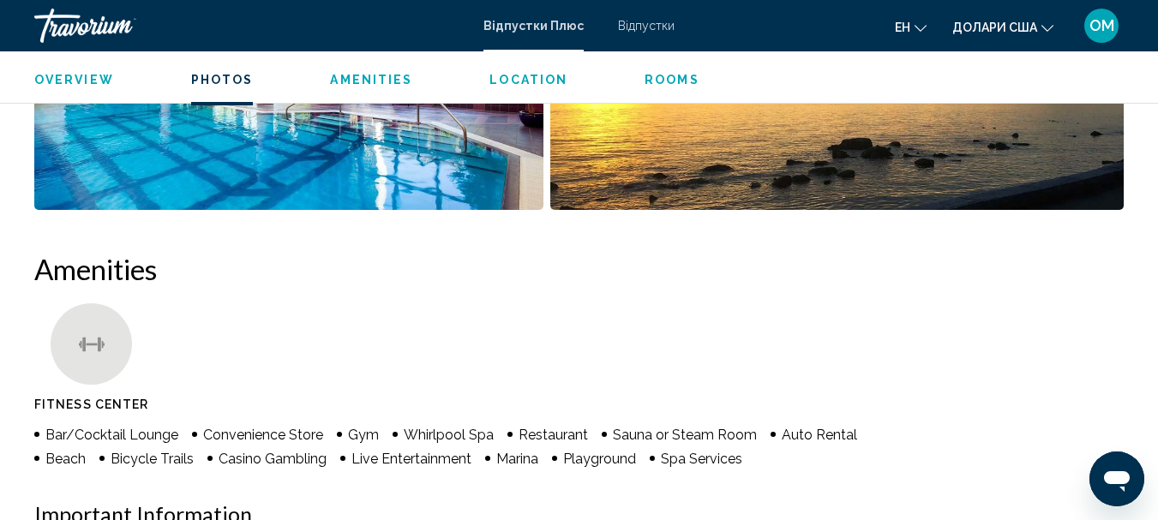
scroll to position [1886, 0]
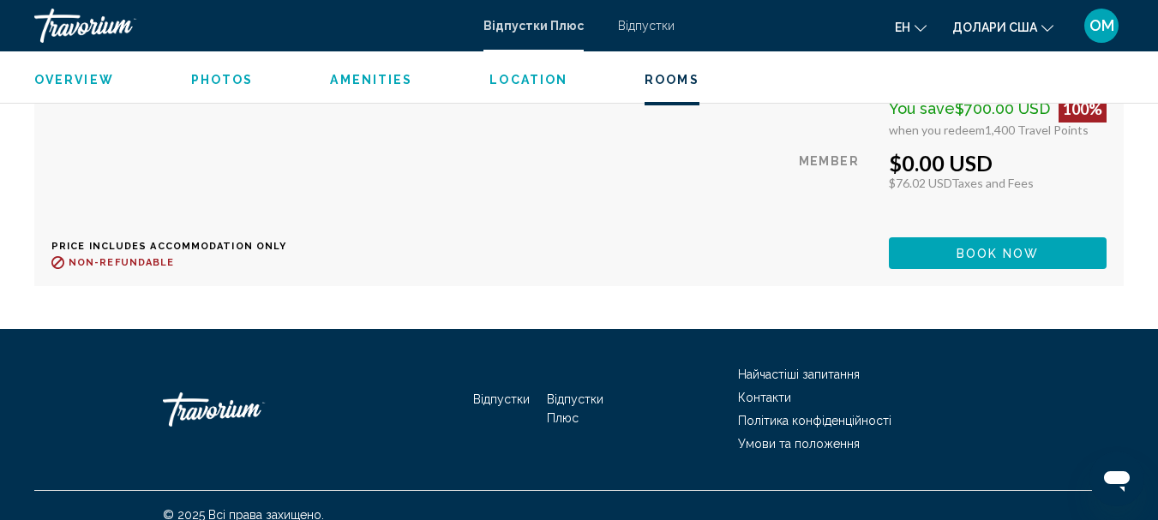
click at [82, 79] on span "Overview" at bounding box center [74, 80] width 80 height 14
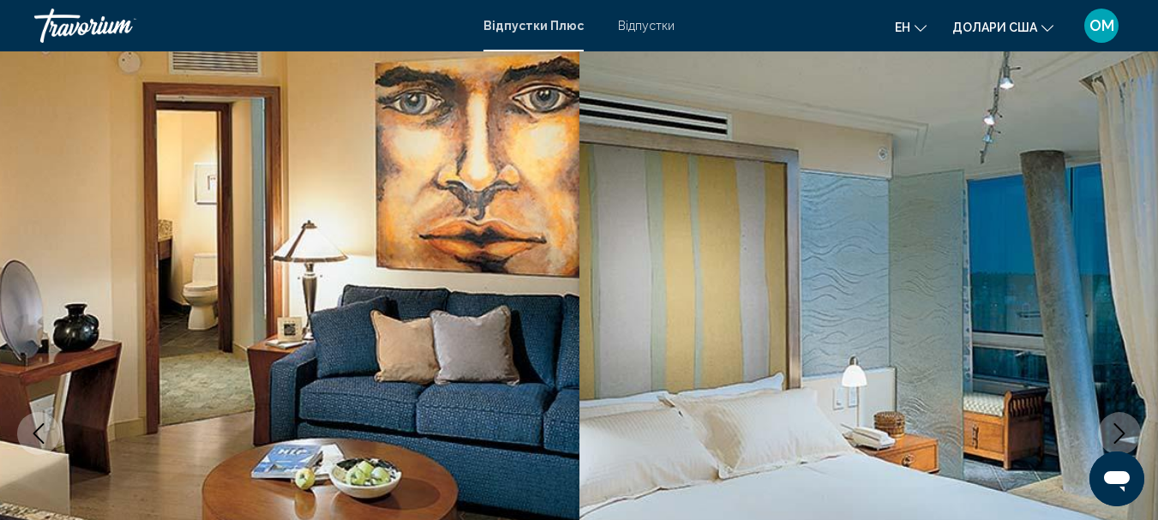
scroll to position [0, 0]
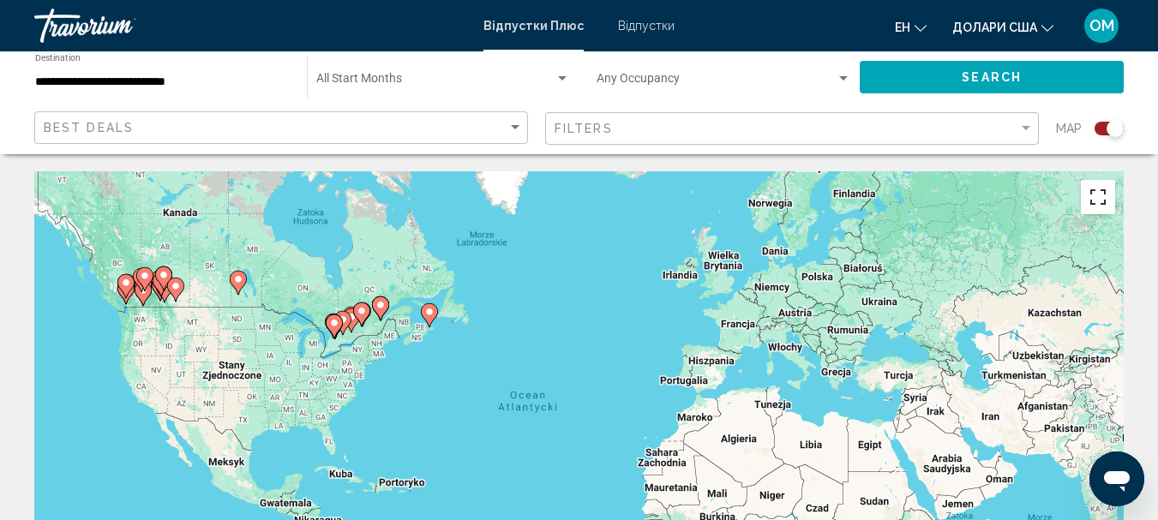
click at [1096, 207] on button "Włącz widok pełnoekranowy" at bounding box center [1098, 197] width 34 height 34
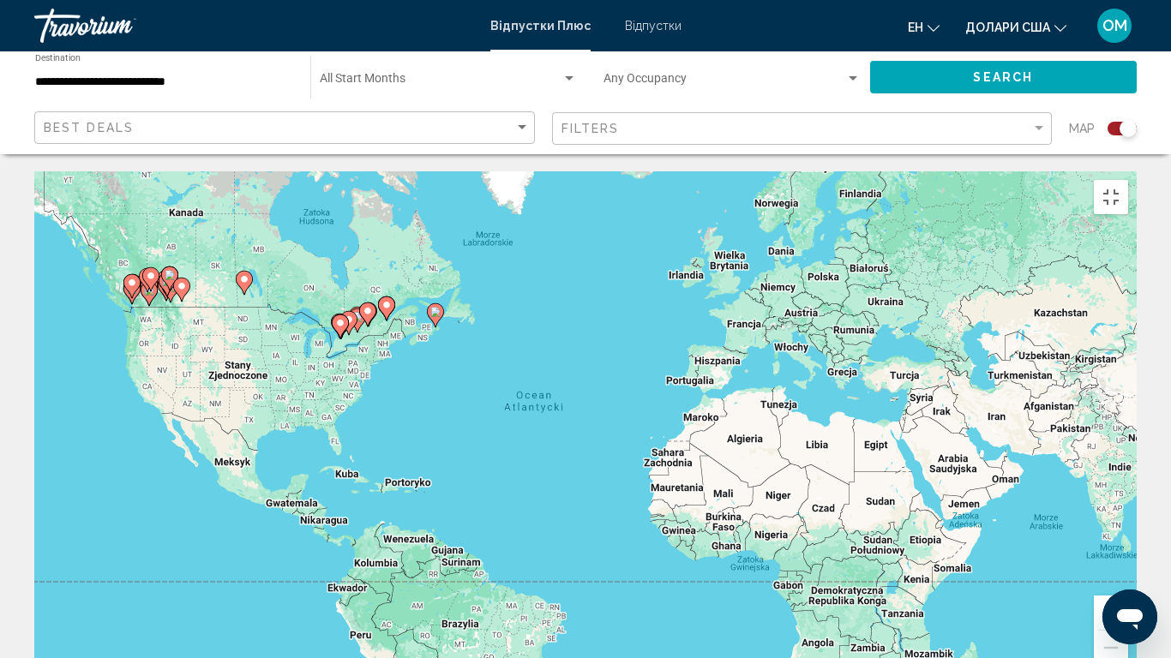
click at [145, 285] on image "Основний зміст" at bounding box center [149, 290] width 10 height 10
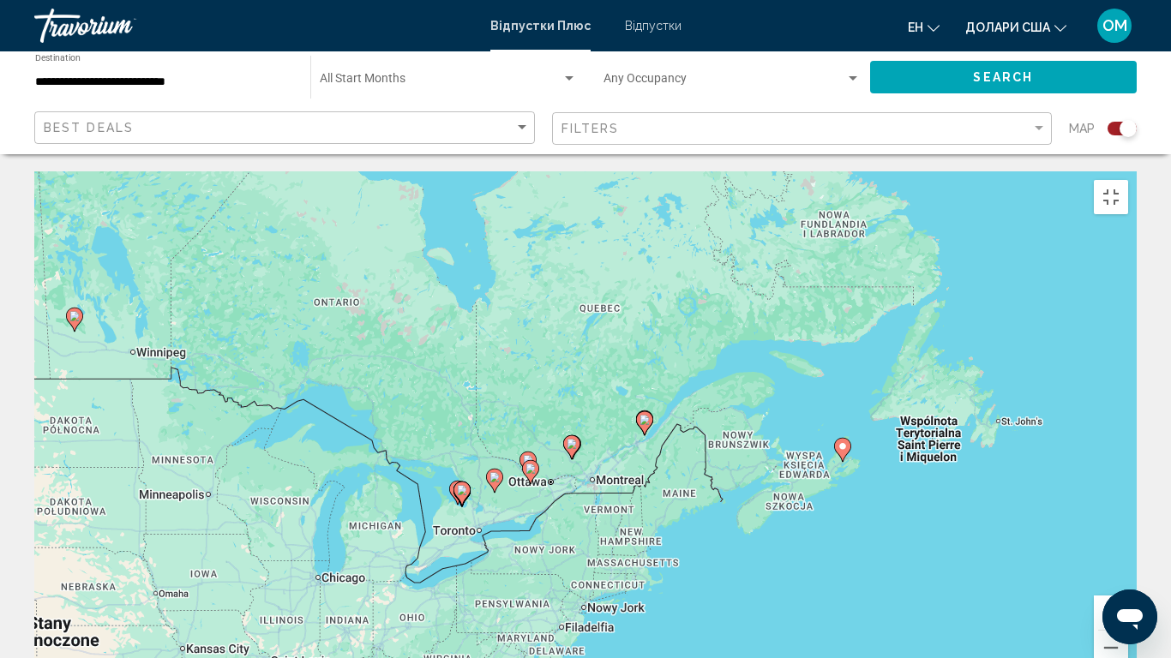
drag, startPoint x: 1033, startPoint y: 363, endPoint x: 145, endPoint y: 311, distance: 889.5
click at [145, 311] on div "Aby aktywować przeciąganie za pomocą klawiatury, naciśnij Alt + Enter. Po włącz…" at bounding box center [585, 428] width 1102 height 514
click at [844, 441] on image "Основний зміст" at bounding box center [842, 446] width 10 height 10
type input "**********"
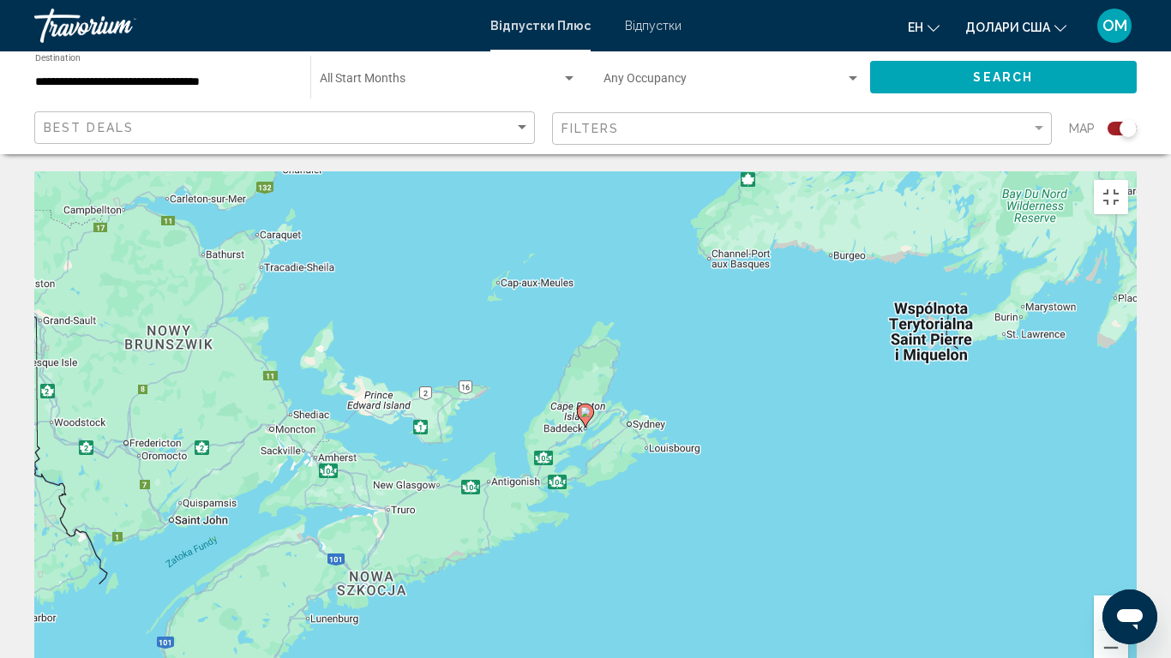
click at [579, 405] on icon "Основний зміст" at bounding box center [585, 416] width 15 height 22
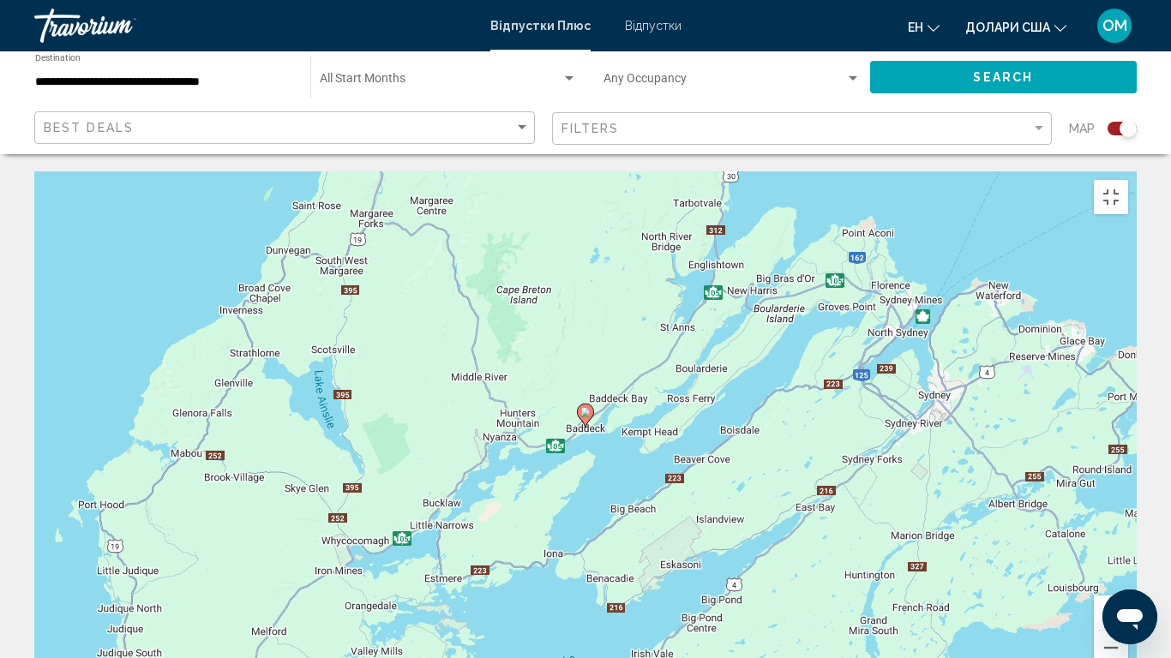
click at [585, 407] on image "Основний зміст" at bounding box center [585, 412] width 10 height 10
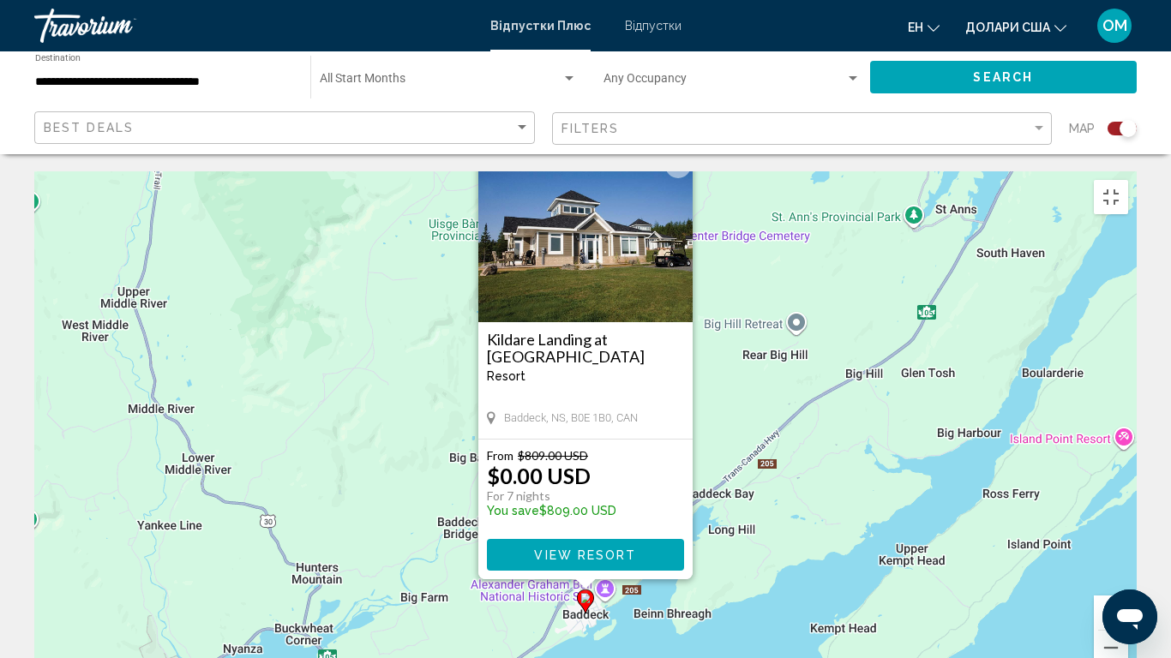
click at [597, 519] on button "View Resort" at bounding box center [585, 555] width 197 height 32
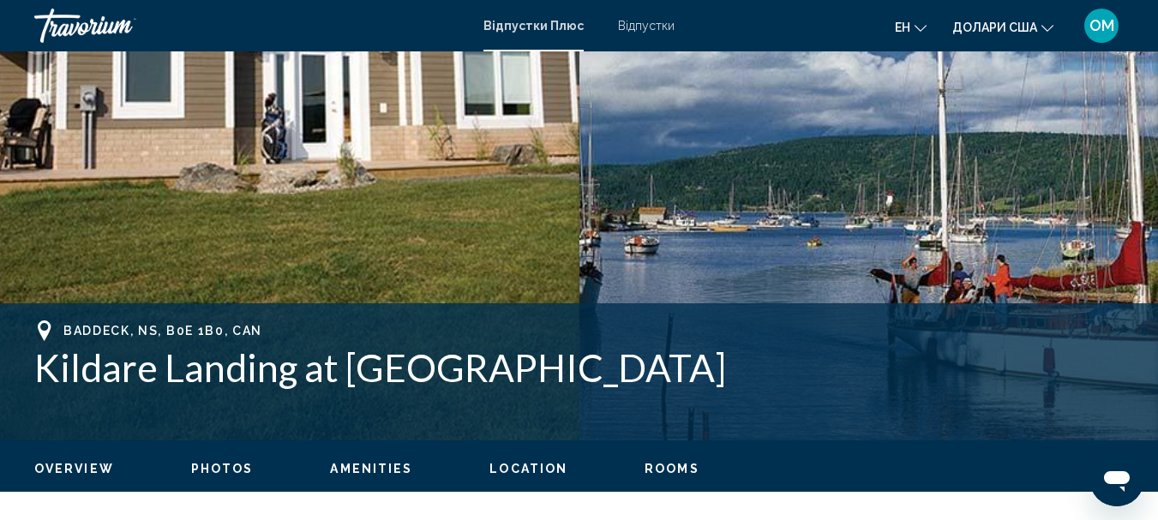
scroll to position [429, 0]
